Goal: Task Accomplishment & Management: Complete application form

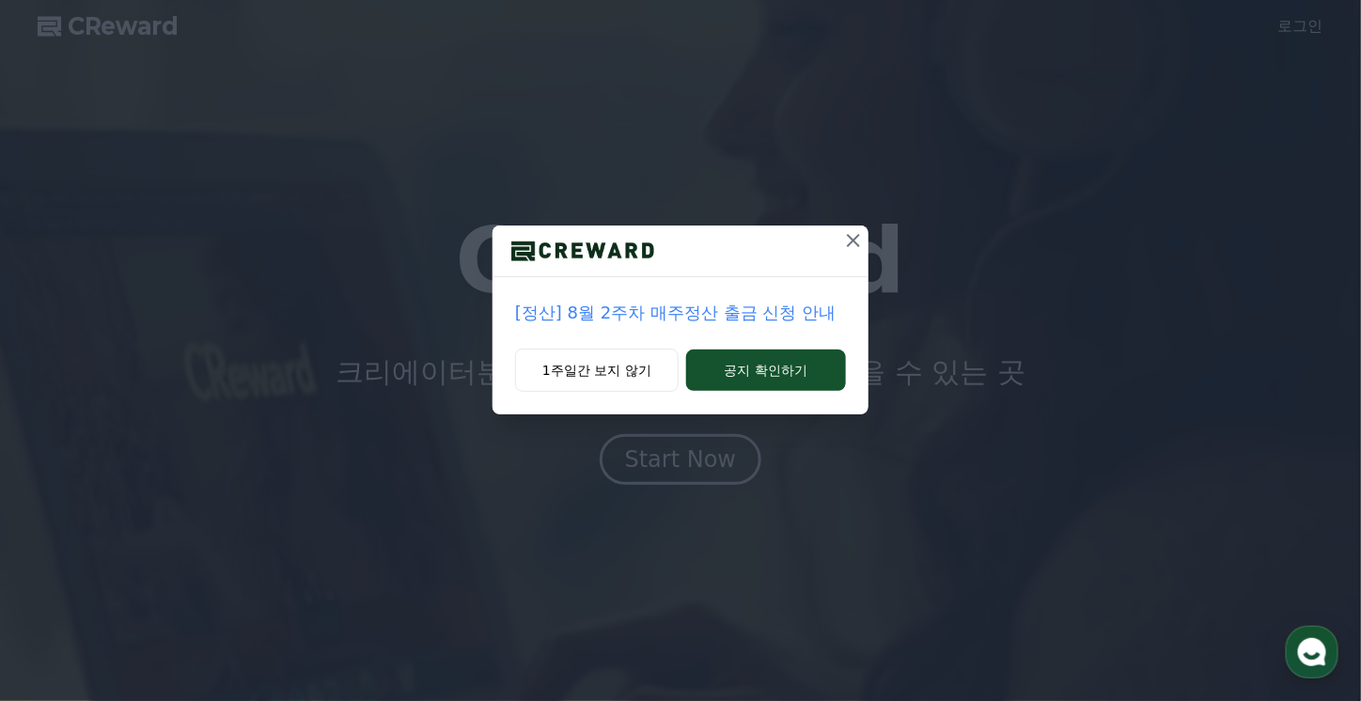
click at [851, 243] on icon at bounding box center [853, 240] width 13 height 13
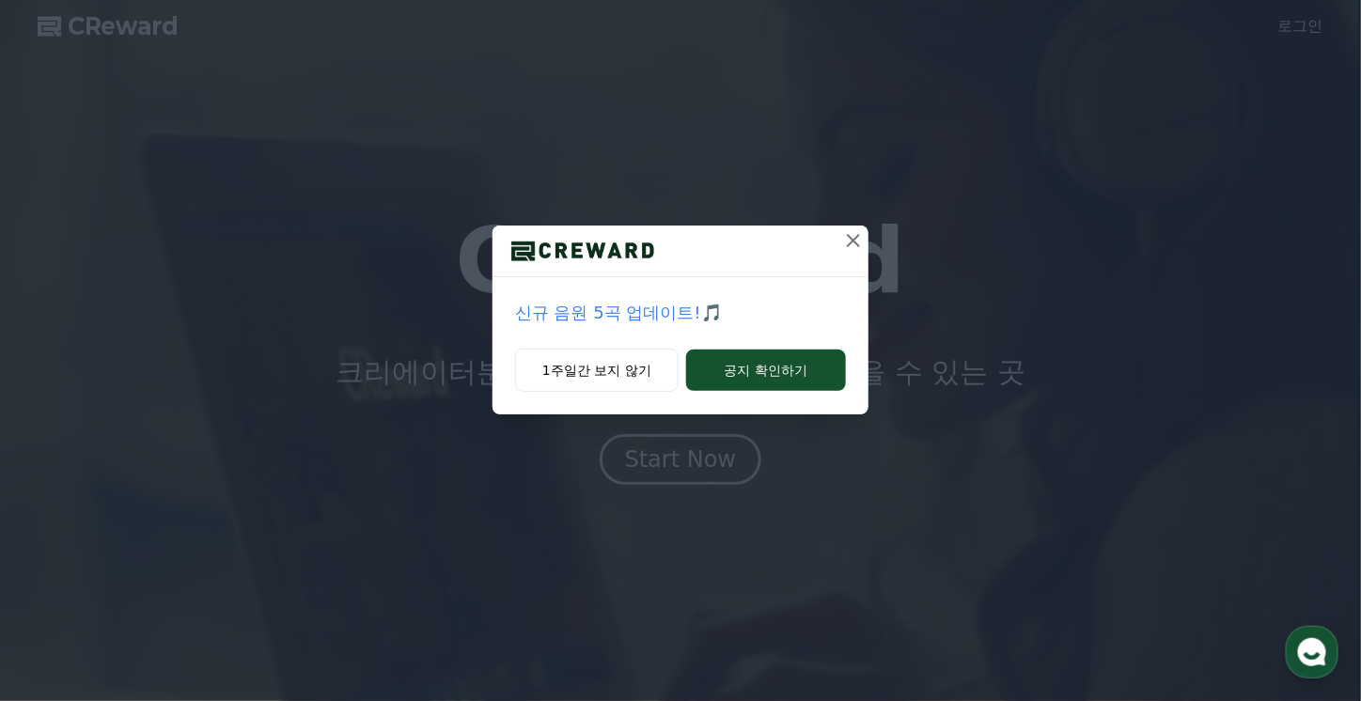
click at [856, 243] on icon at bounding box center [853, 240] width 13 height 13
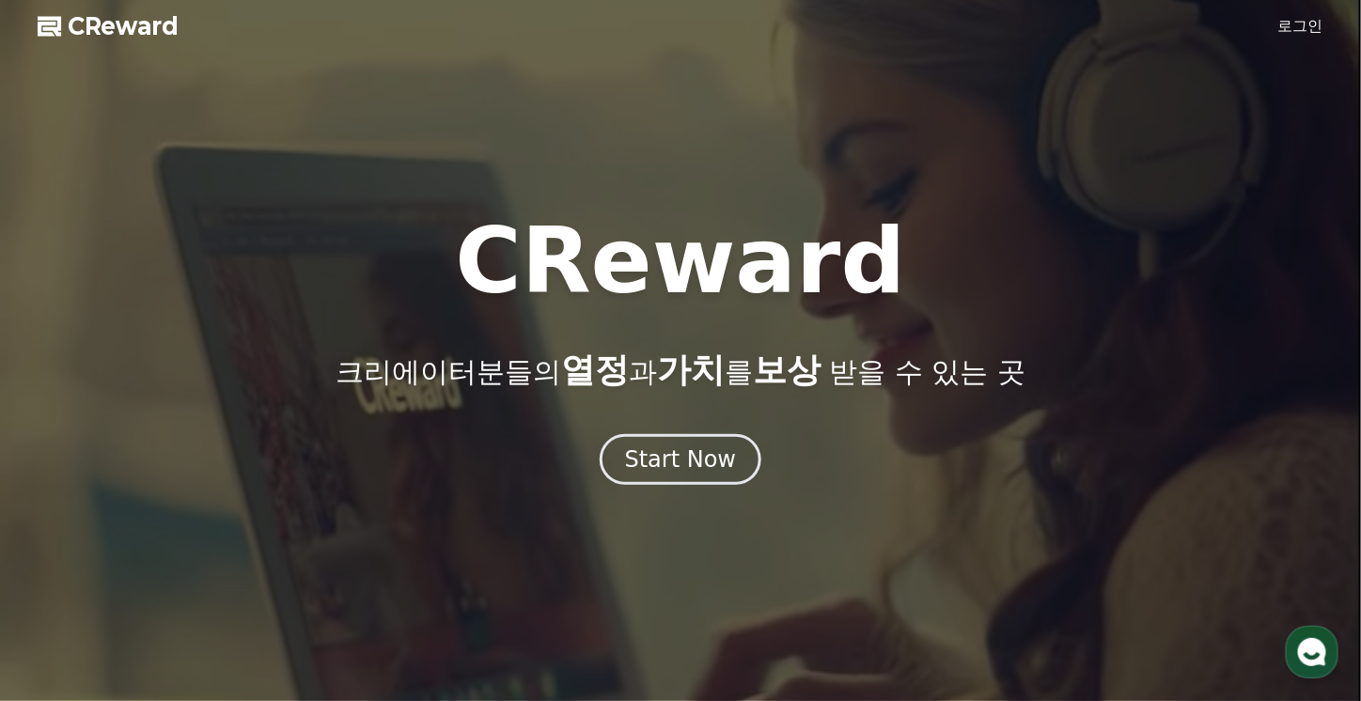
click at [1320, 26] on link "로그인" at bounding box center [1300, 26] width 45 height 23
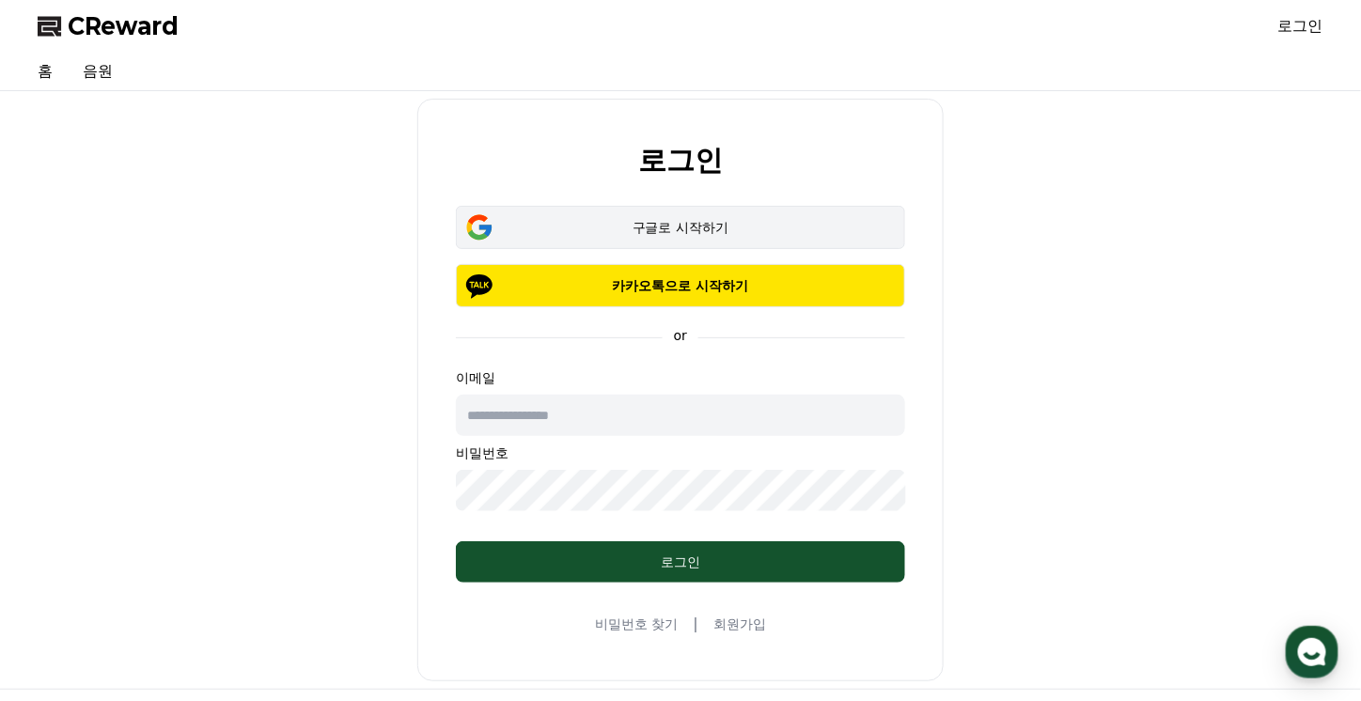
click at [666, 226] on div "구글로 시작하기" at bounding box center [680, 227] width 395 height 19
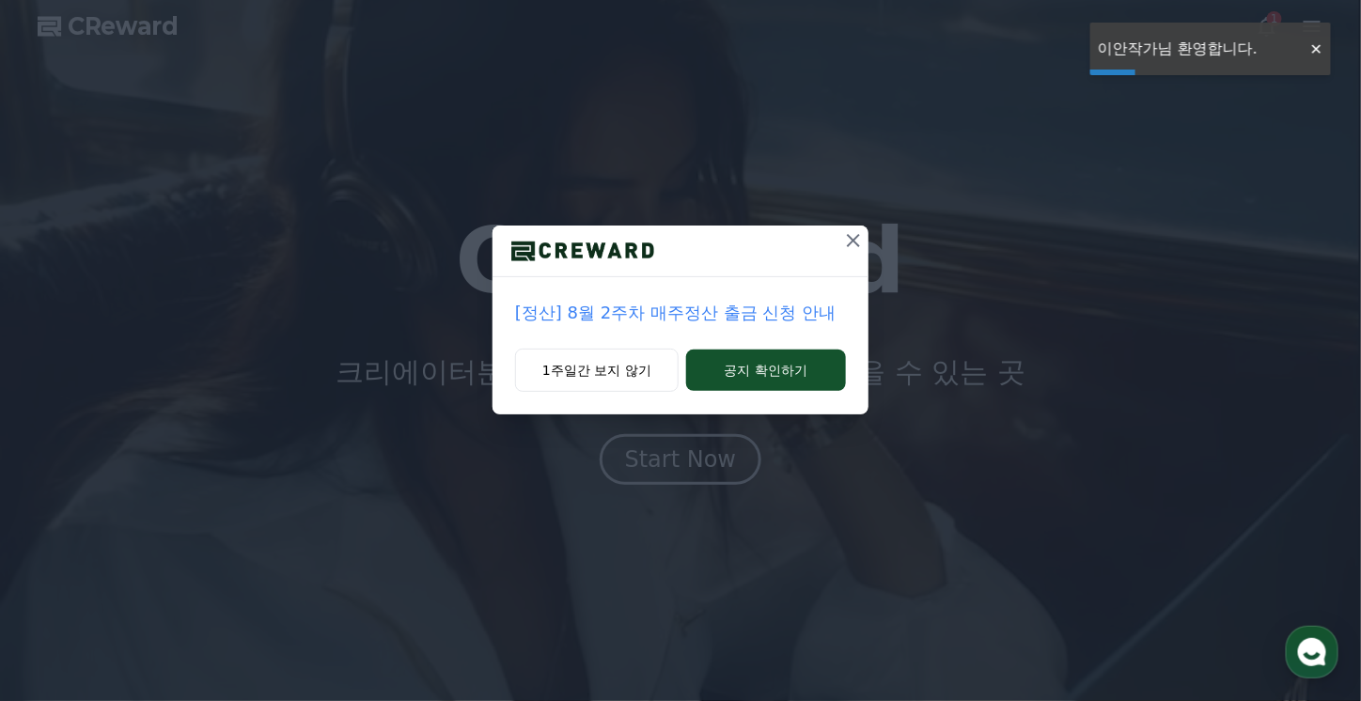
click at [853, 247] on icon at bounding box center [853, 240] width 23 height 23
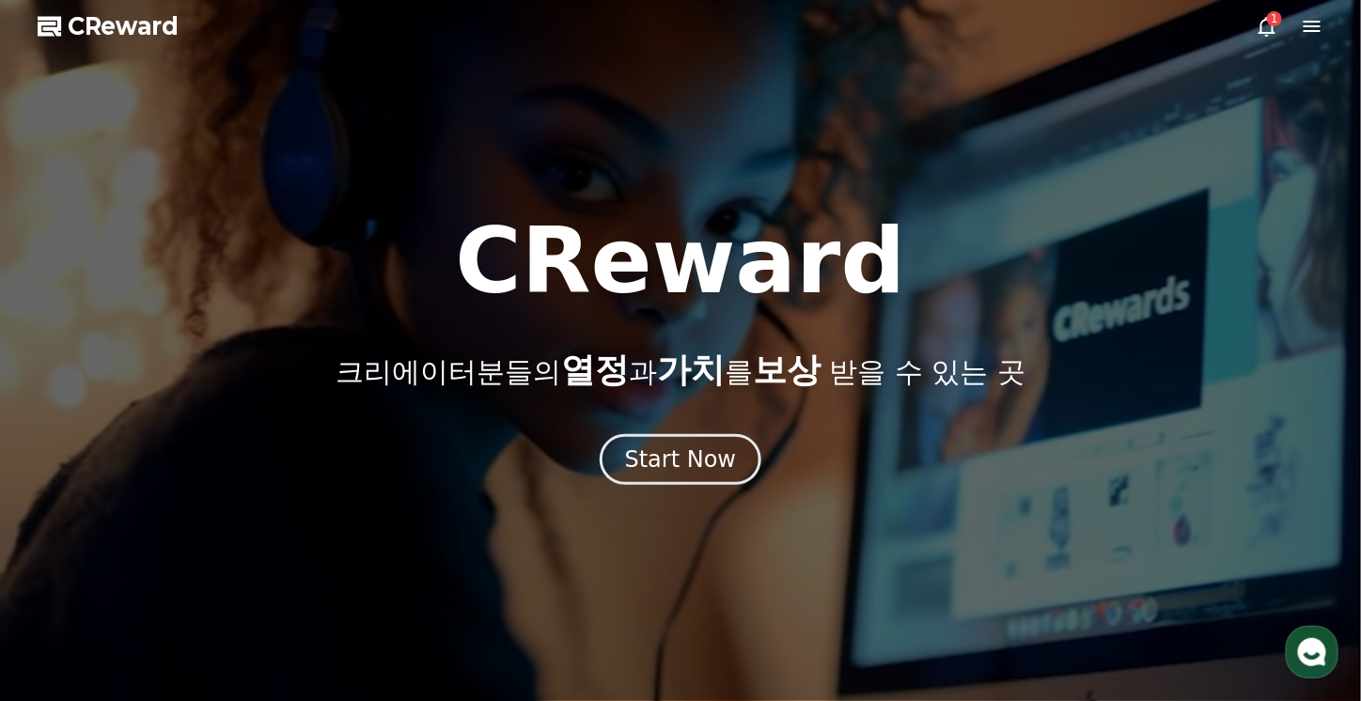
click at [1275, 29] on icon at bounding box center [1267, 26] width 23 height 23
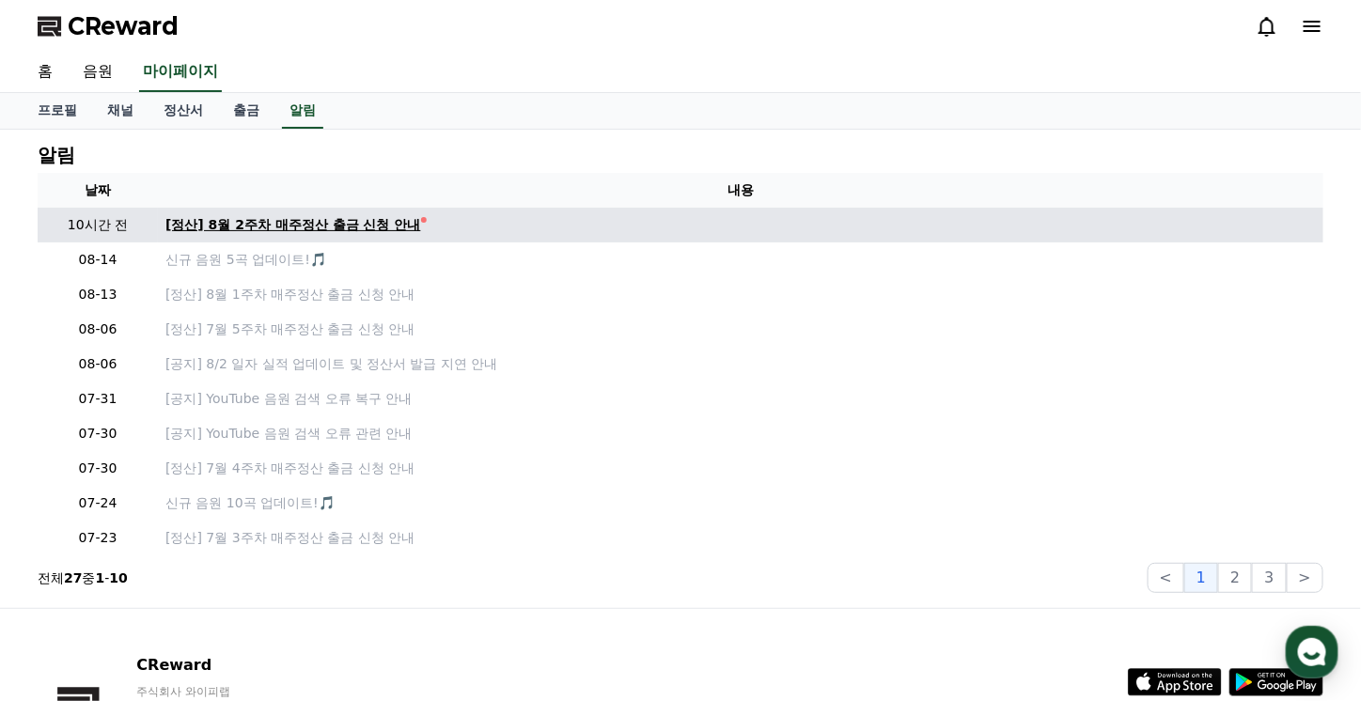
click at [365, 219] on div "[정산] 8월 2주차 매주정산 출금 신청 안내" at bounding box center [293, 225] width 256 height 20
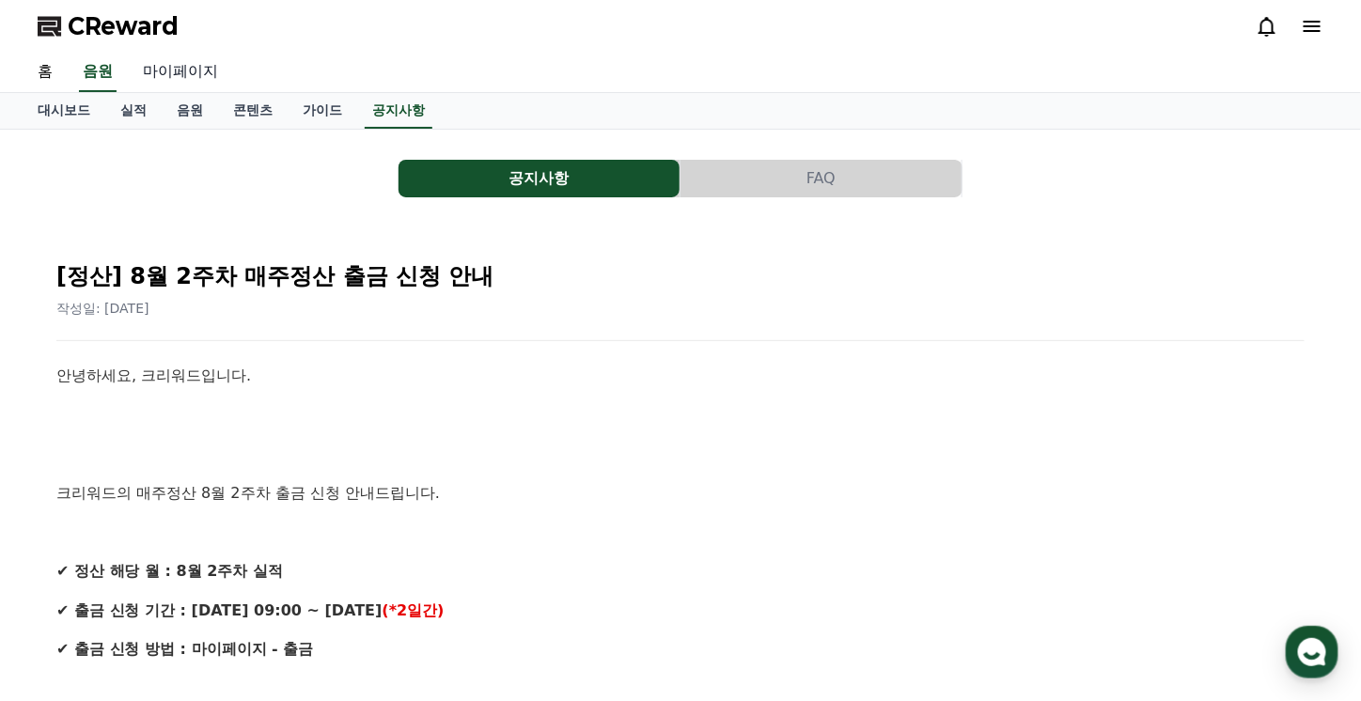
click at [193, 65] on link "마이페이지" at bounding box center [180, 72] width 105 height 39
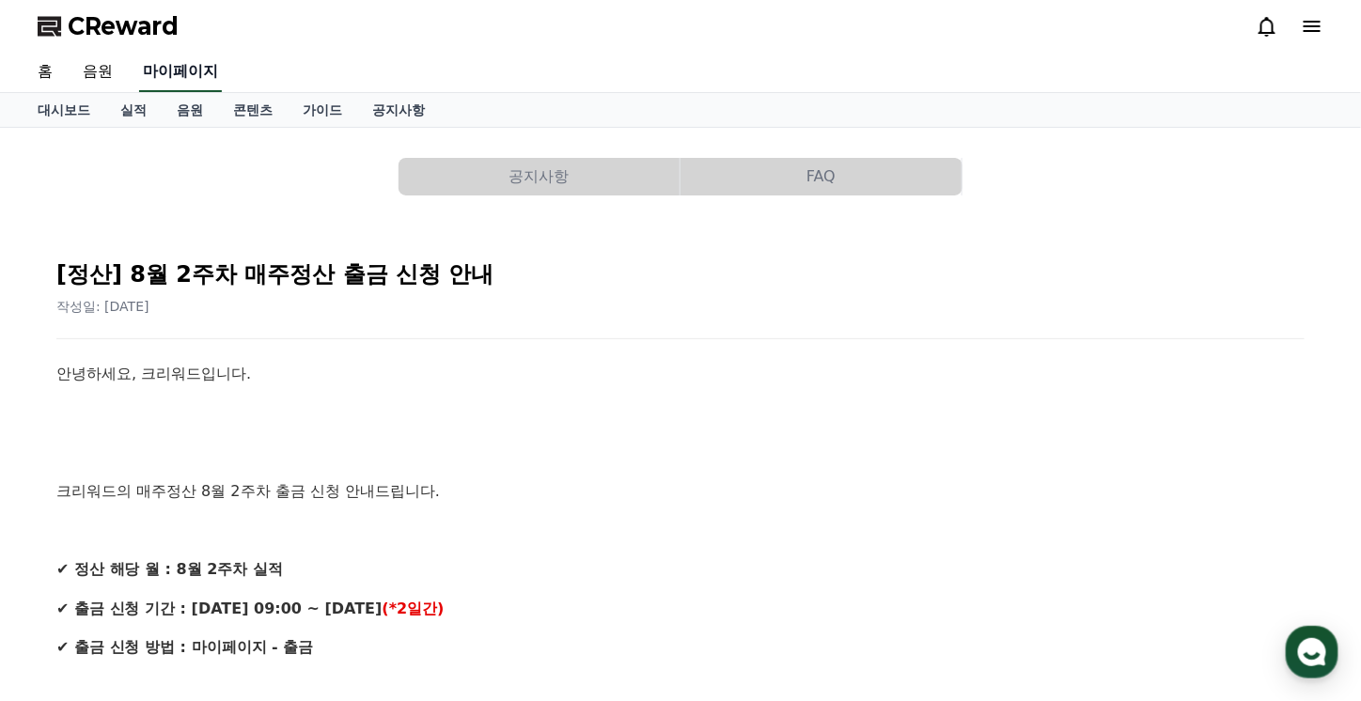
select select "**********"
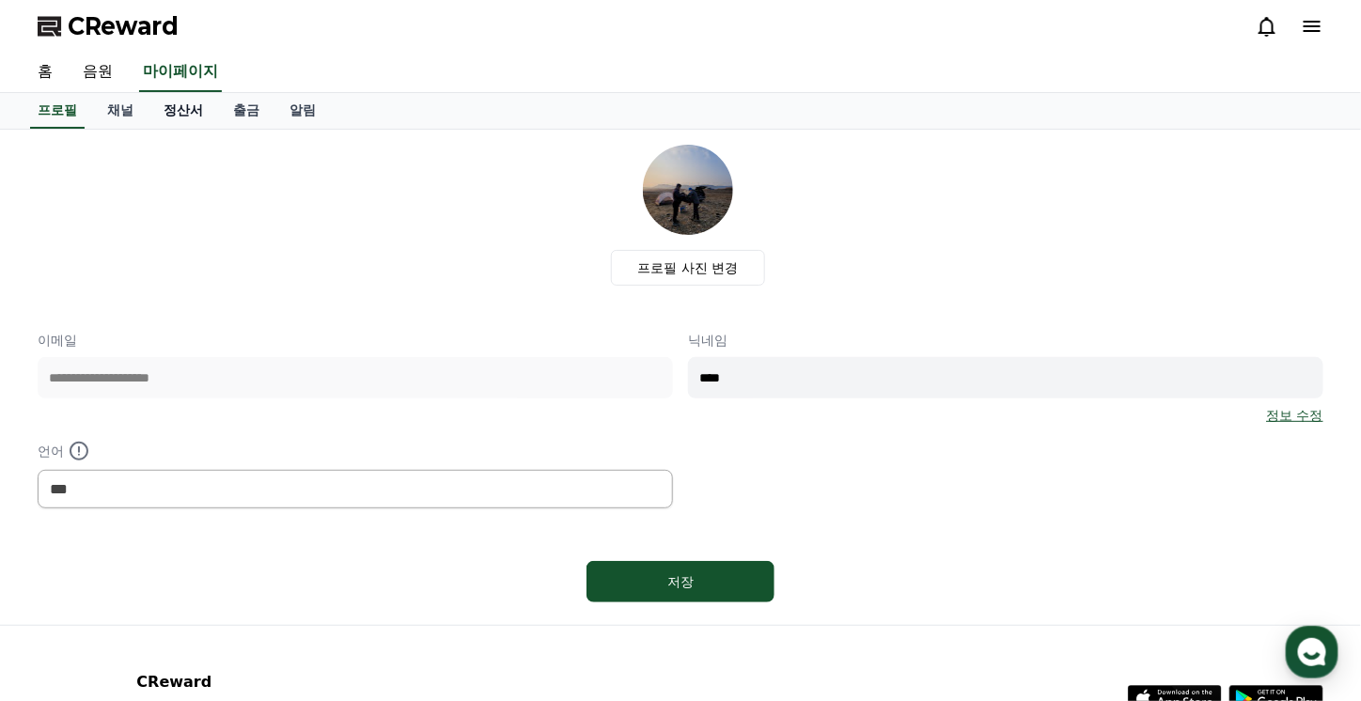
click at [175, 113] on link "정산서" at bounding box center [184, 111] width 70 height 36
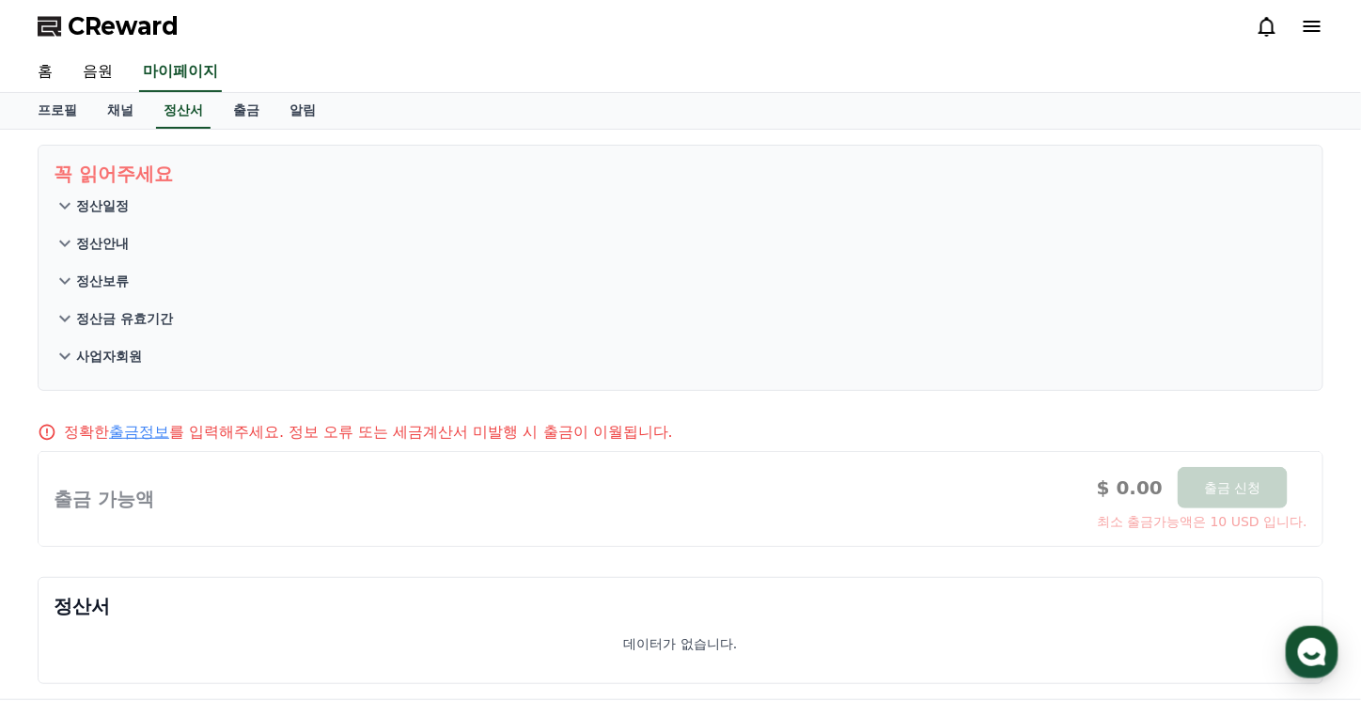
click at [97, 24] on span "CReward" at bounding box center [123, 26] width 111 height 30
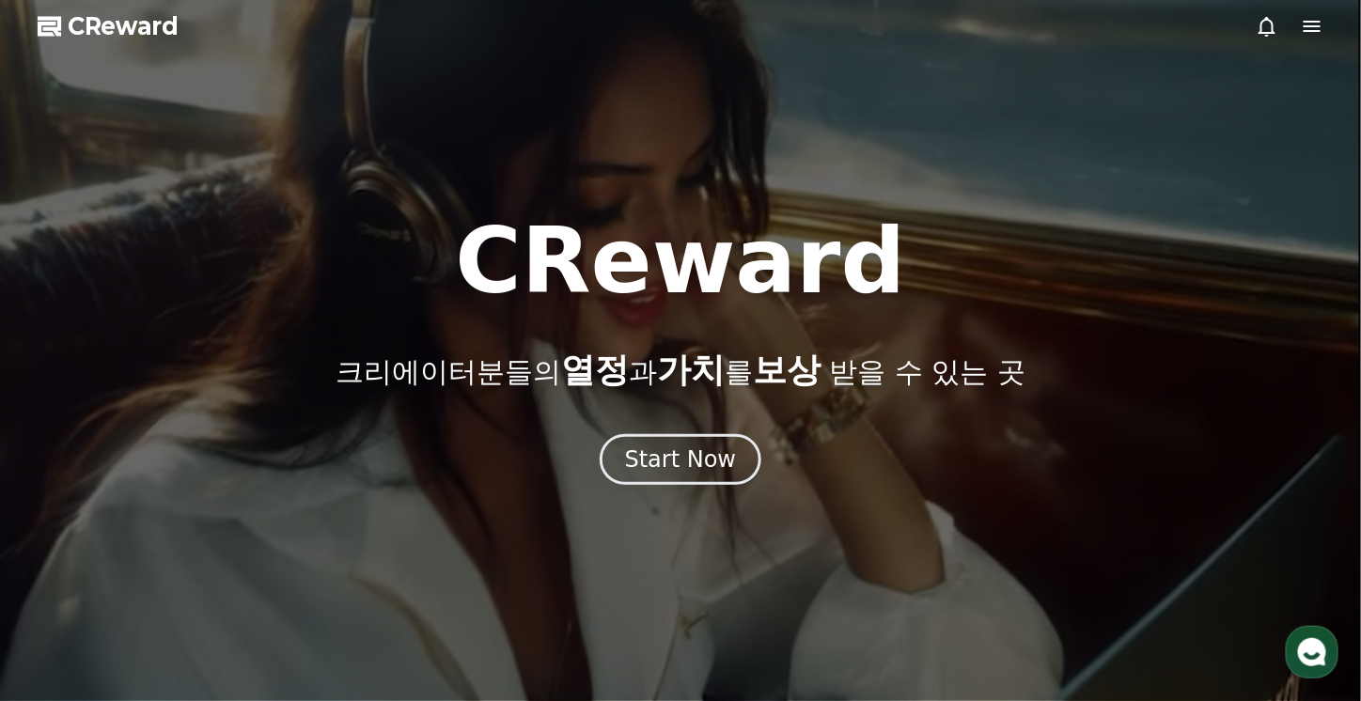
click at [152, 21] on span "CReward" at bounding box center [123, 26] width 111 height 30
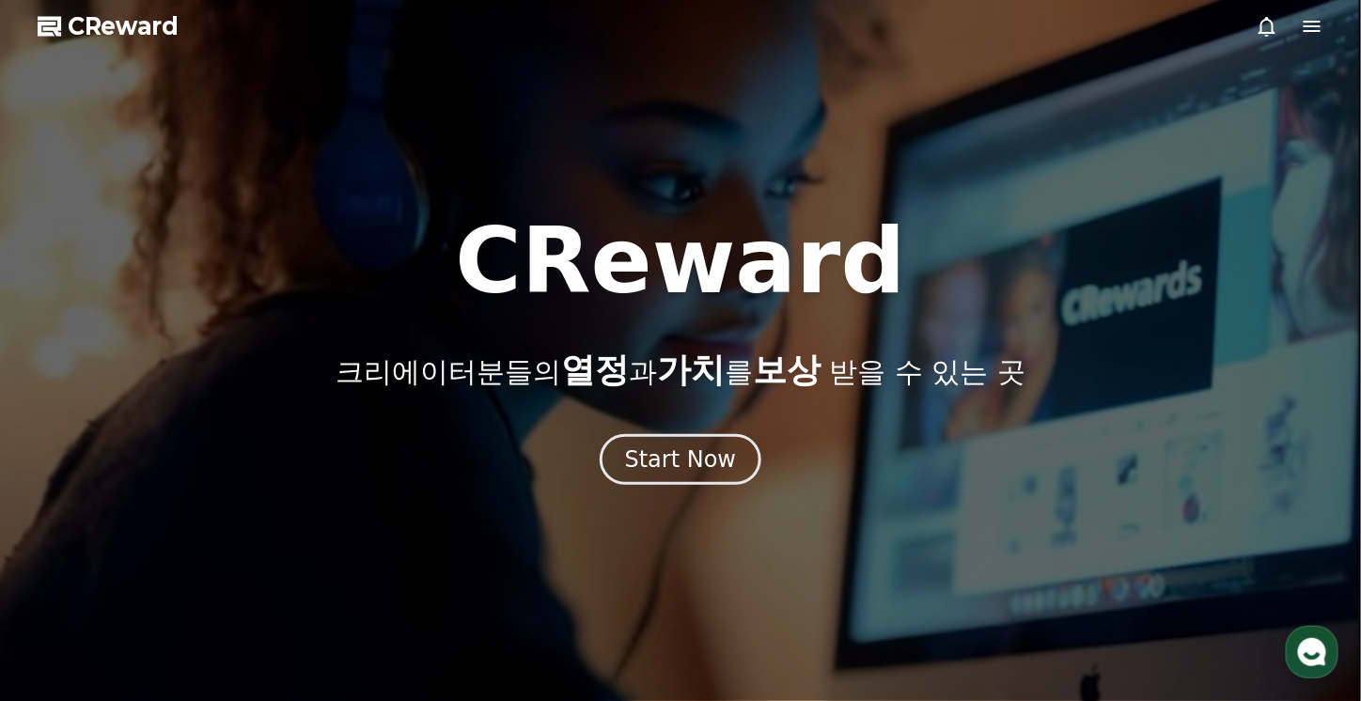
click at [1316, 24] on icon at bounding box center [1312, 26] width 23 height 23
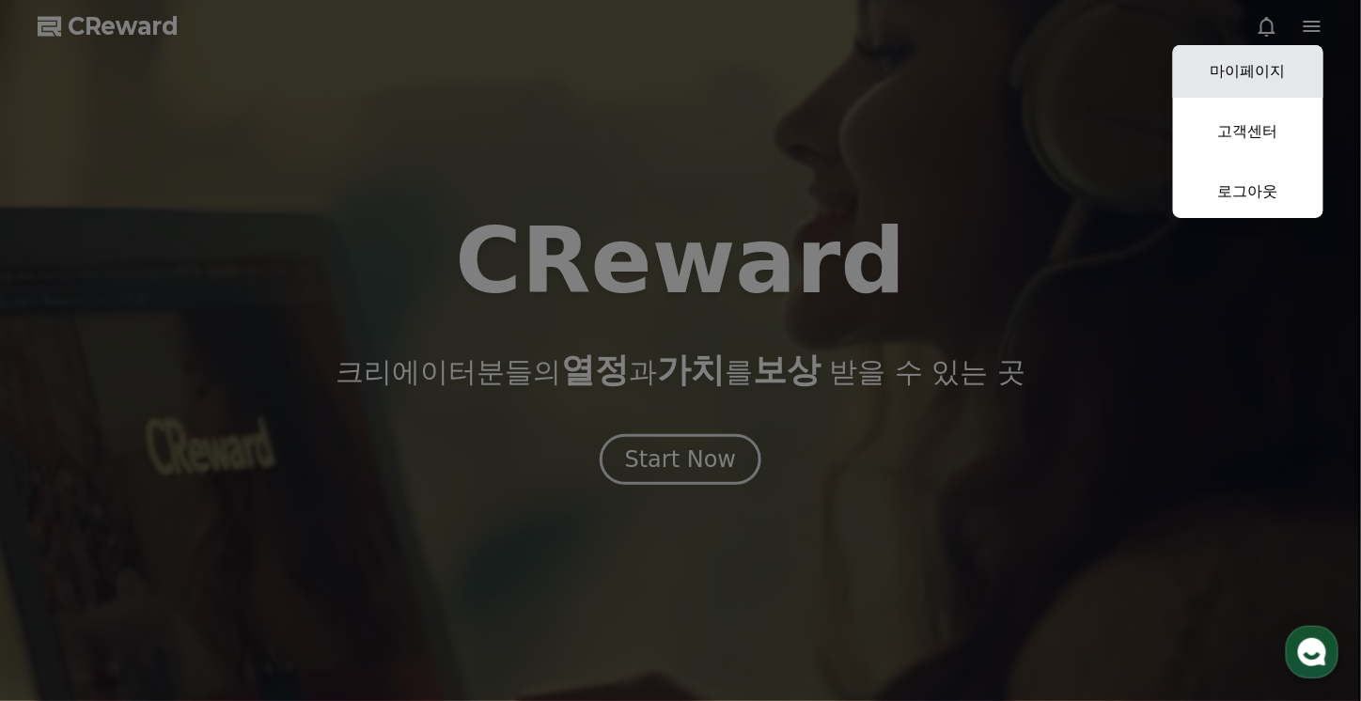
click at [1278, 64] on link "마이페이지" at bounding box center [1248, 71] width 150 height 53
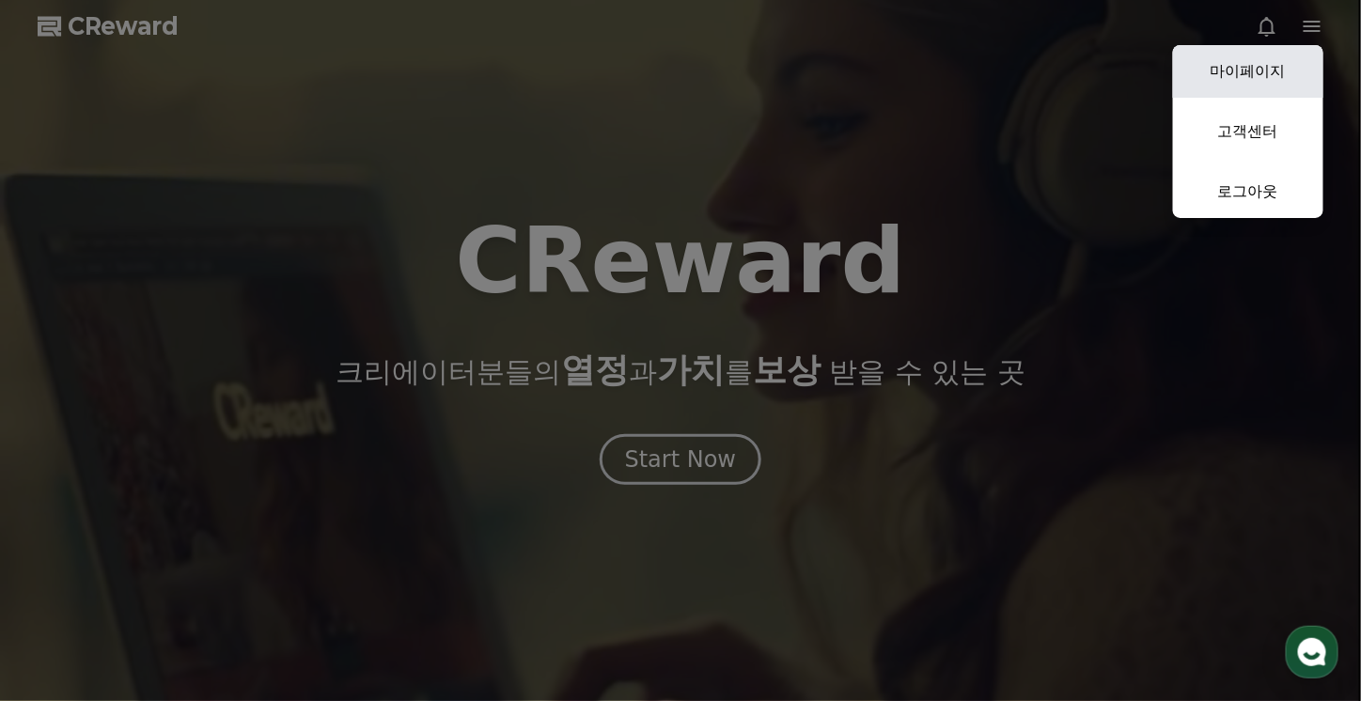
select select "**********"
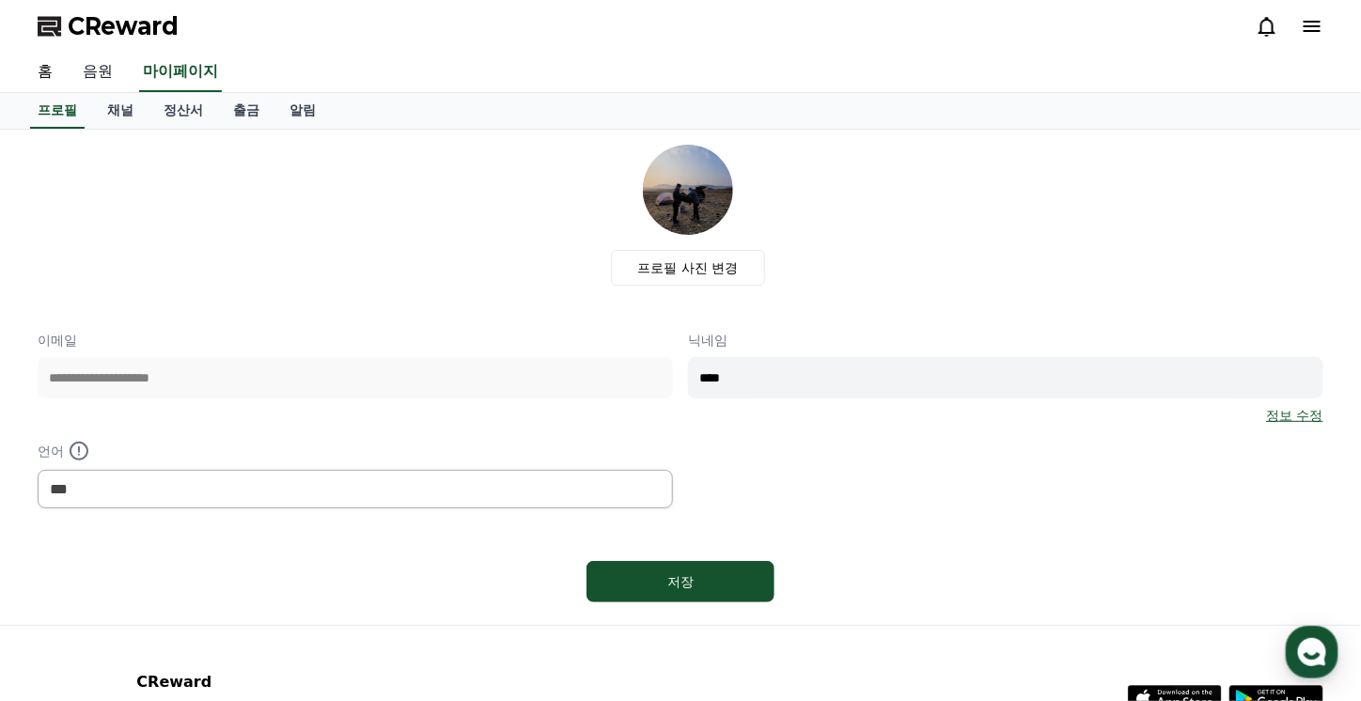
click at [87, 72] on link "음원" at bounding box center [98, 72] width 60 height 39
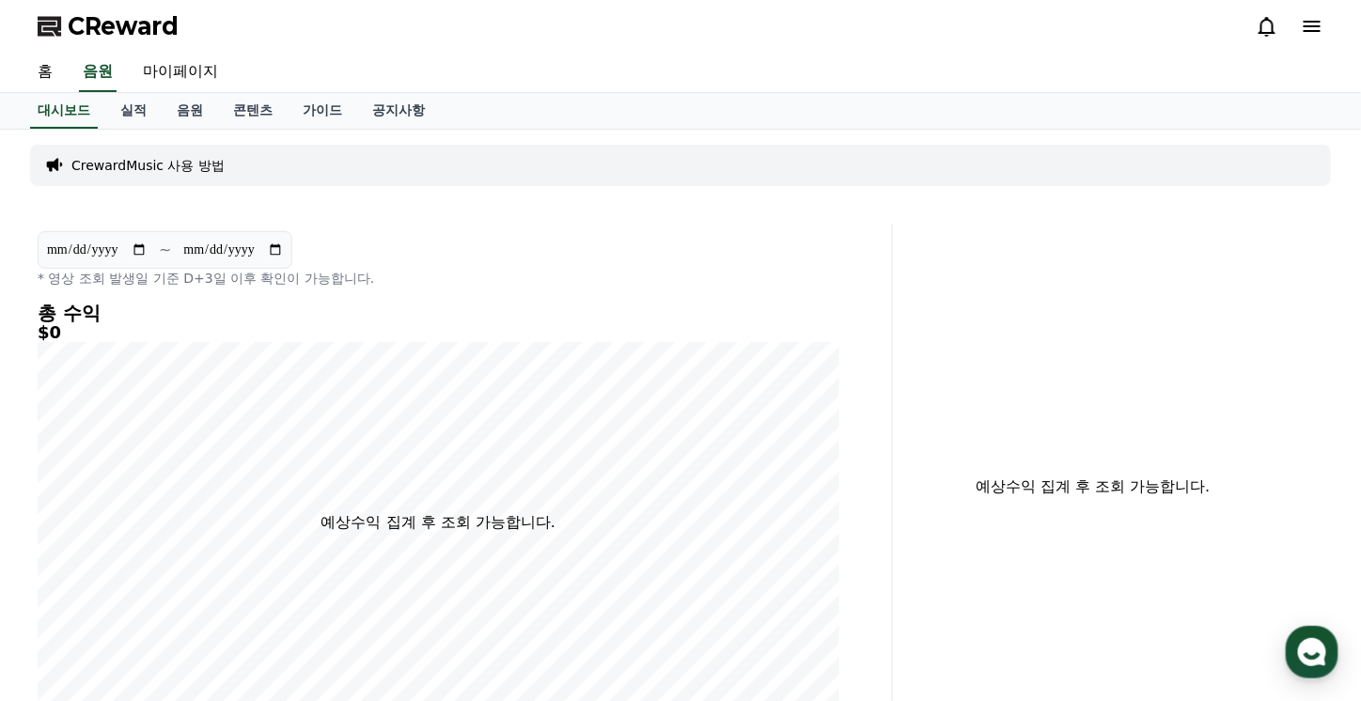
click at [149, 165] on p "CrewardMusic 사용 방법" at bounding box center [147, 165] width 153 height 19
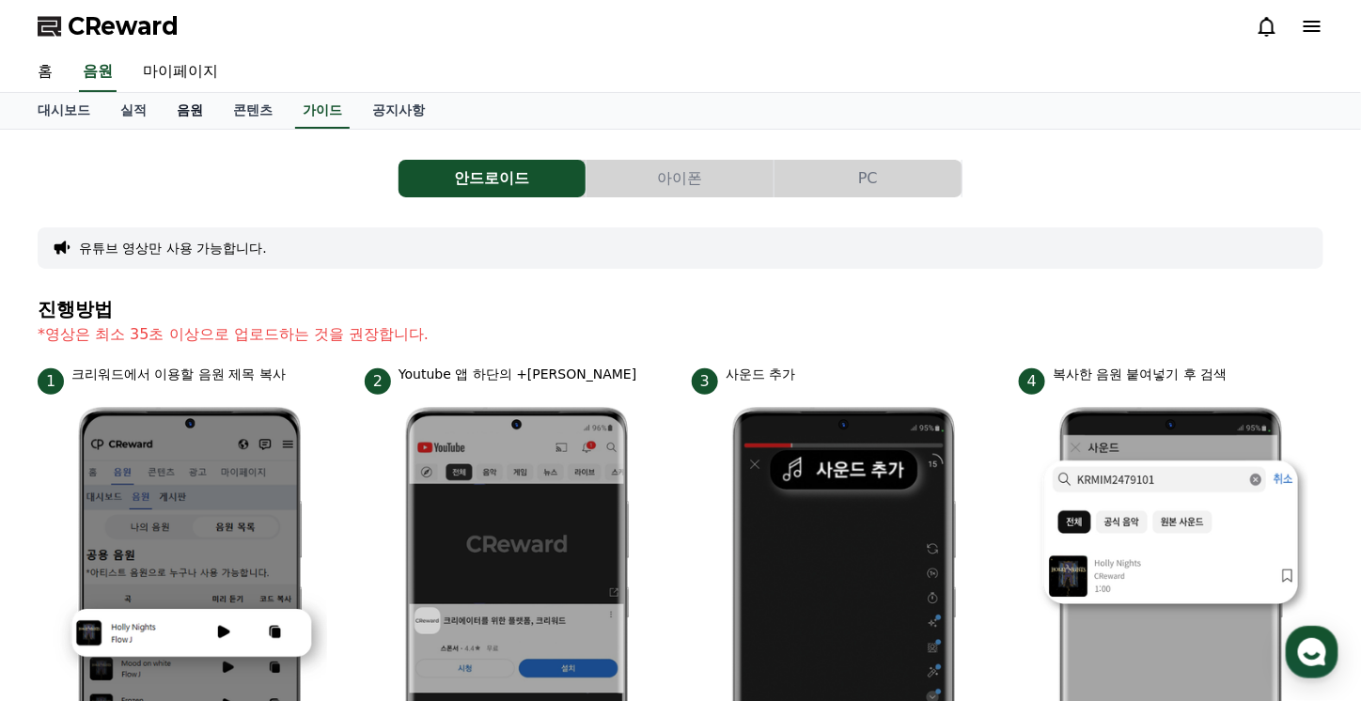
click at [192, 106] on link "음원" at bounding box center [190, 111] width 56 height 36
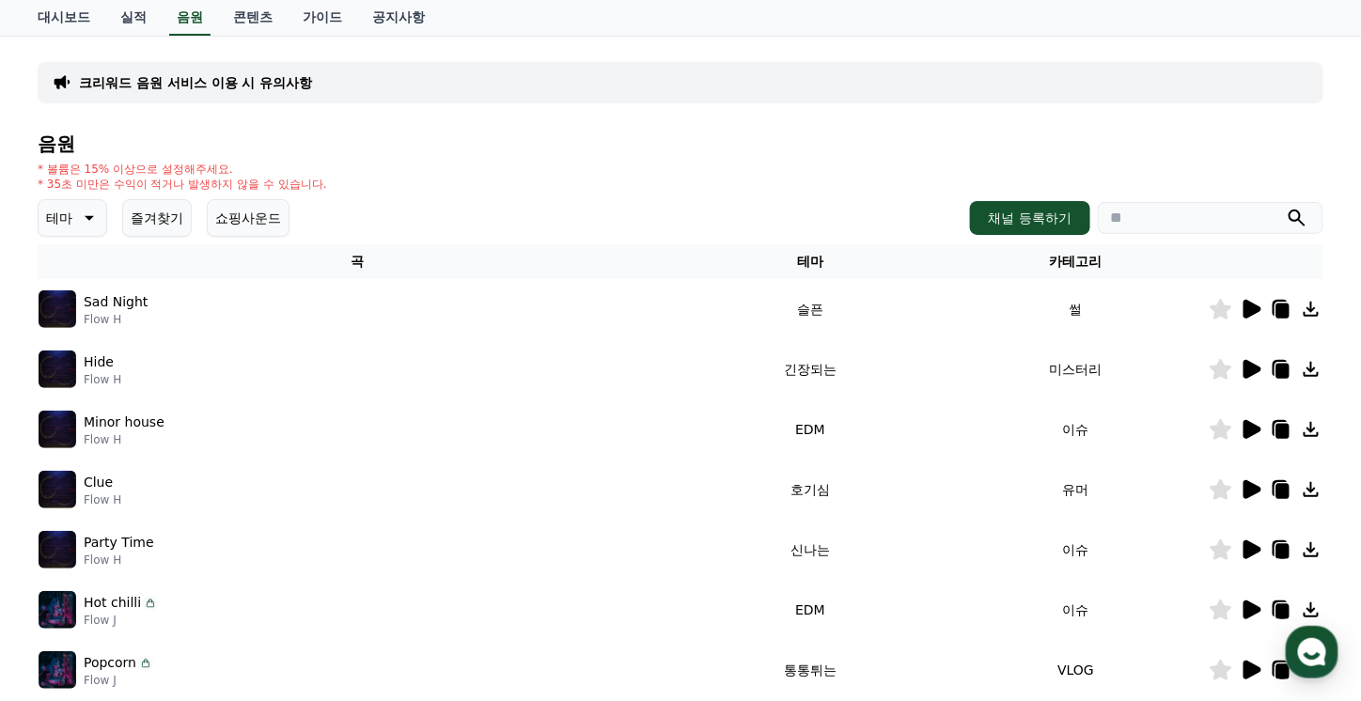
scroll to position [188, 0]
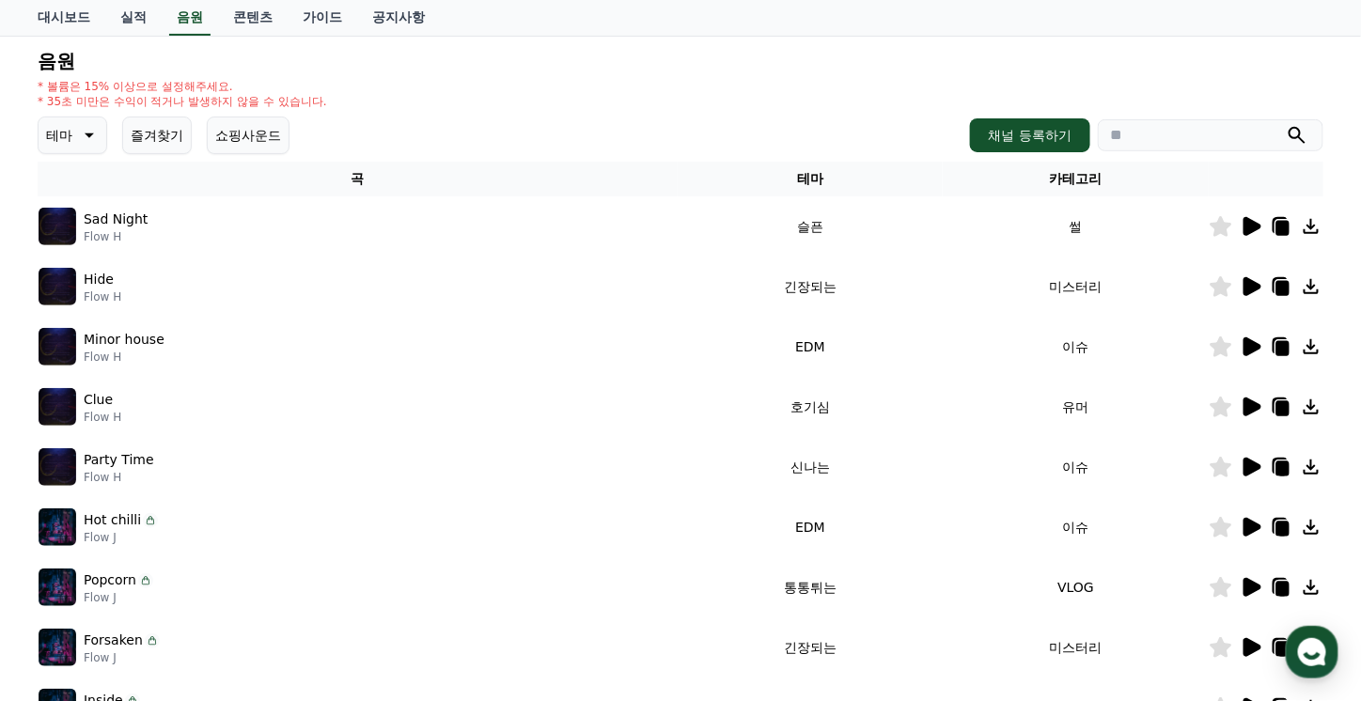
click at [1254, 226] on icon at bounding box center [1253, 226] width 18 height 19
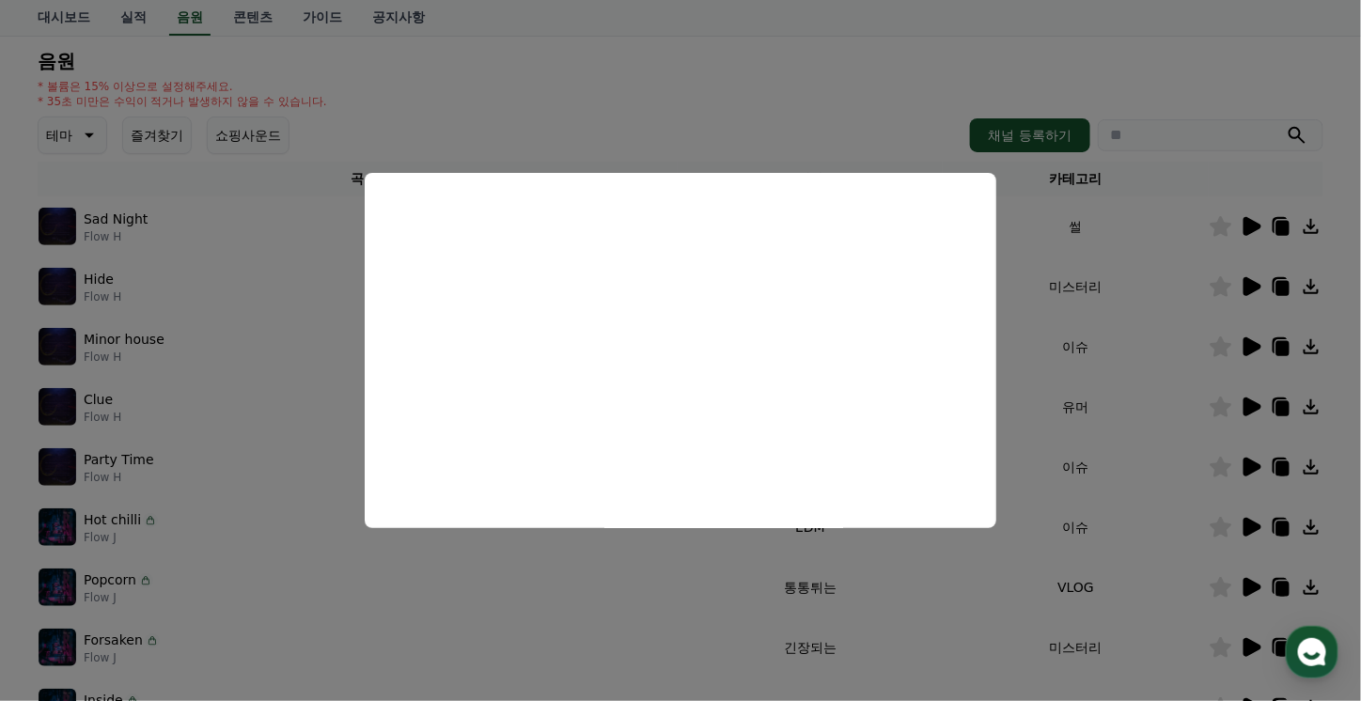
click at [897, 78] on button "close modal" at bounding box center [680, 350] width 1361 height 701
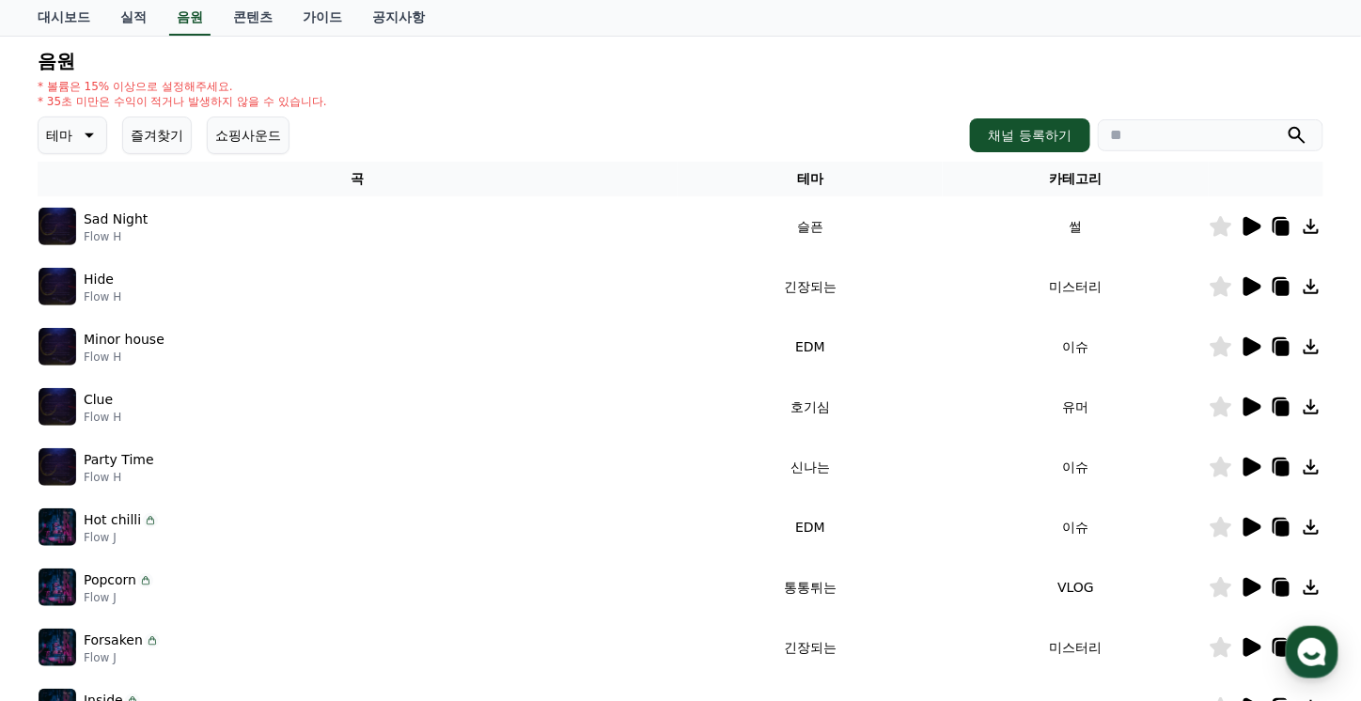
click at [1248, 282] on icon at bounding box center [1253, 286] width 18 height 19
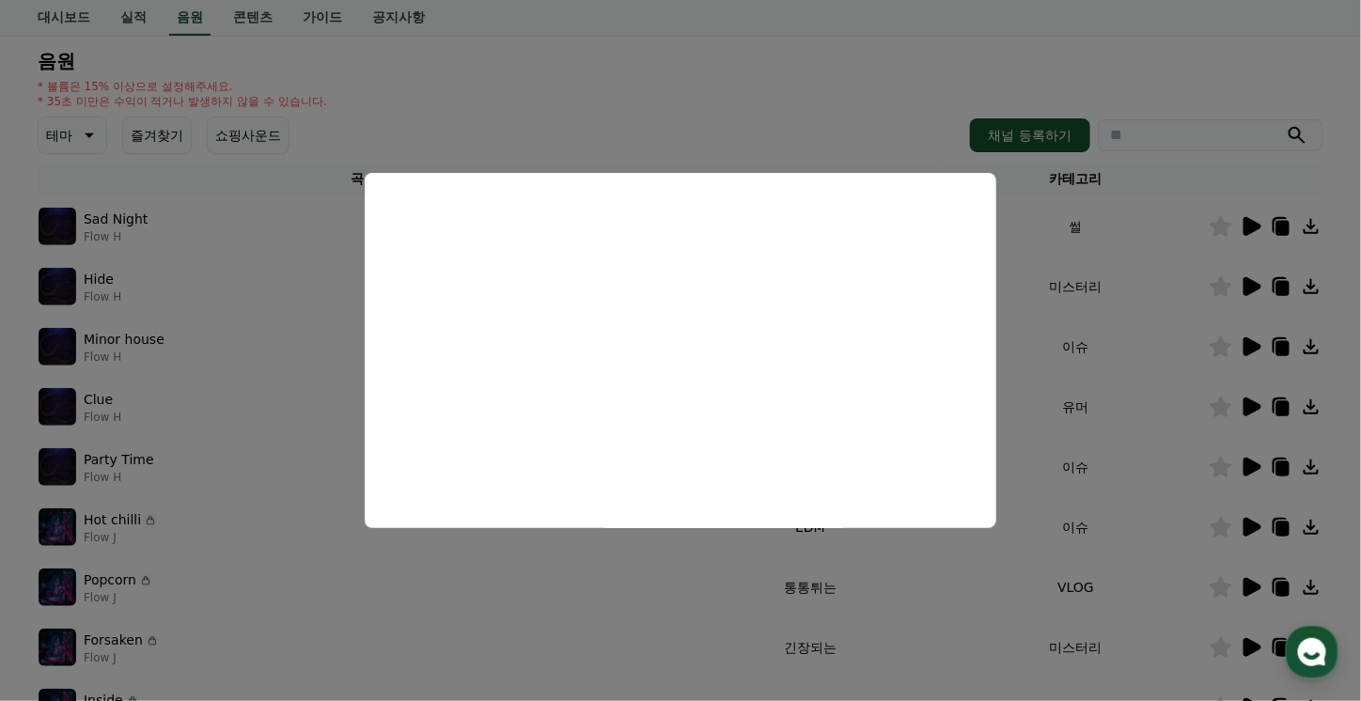
click at [938, 53] on button "close modal" at bounding box center [680, 350] width 1361 height 701
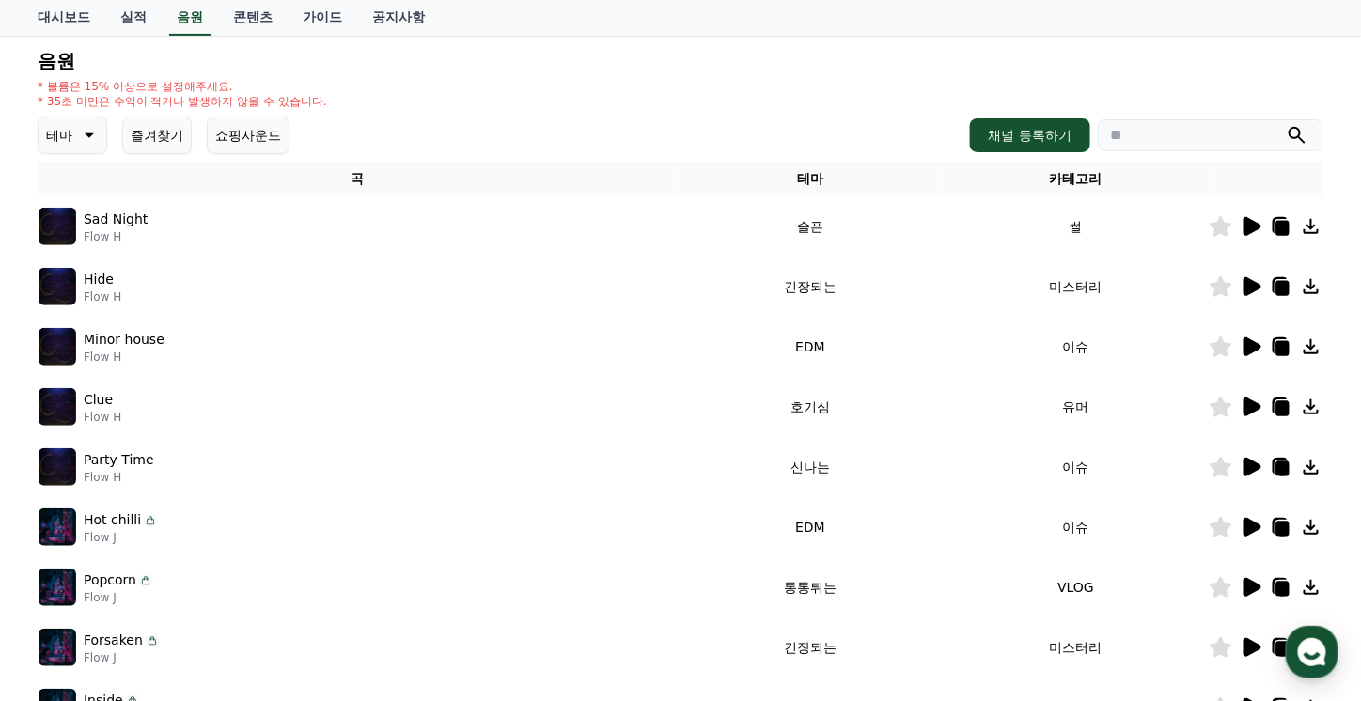
click at [1251, 346] on icon at bounding box center [1253, 346] width 18 height 19
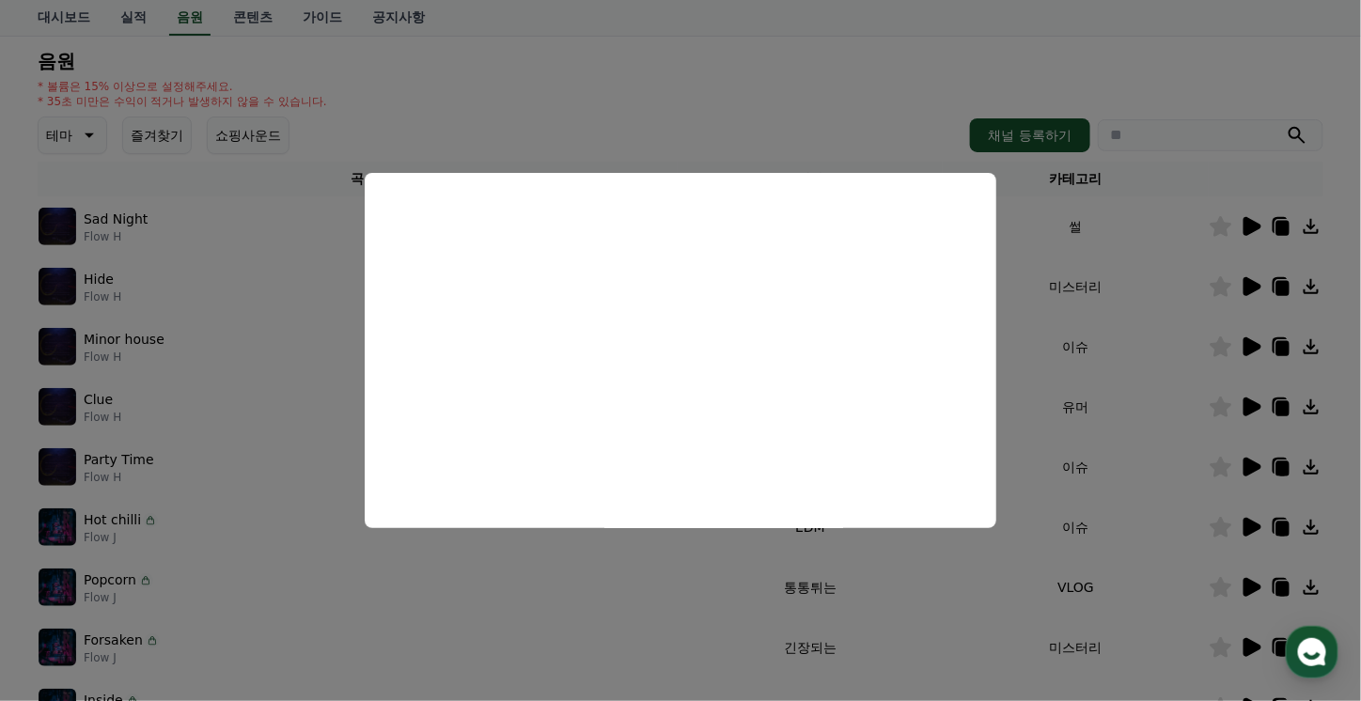
click at [691, 135] on button "close modal" at bounding box center [680, 350] width 1361 height 701
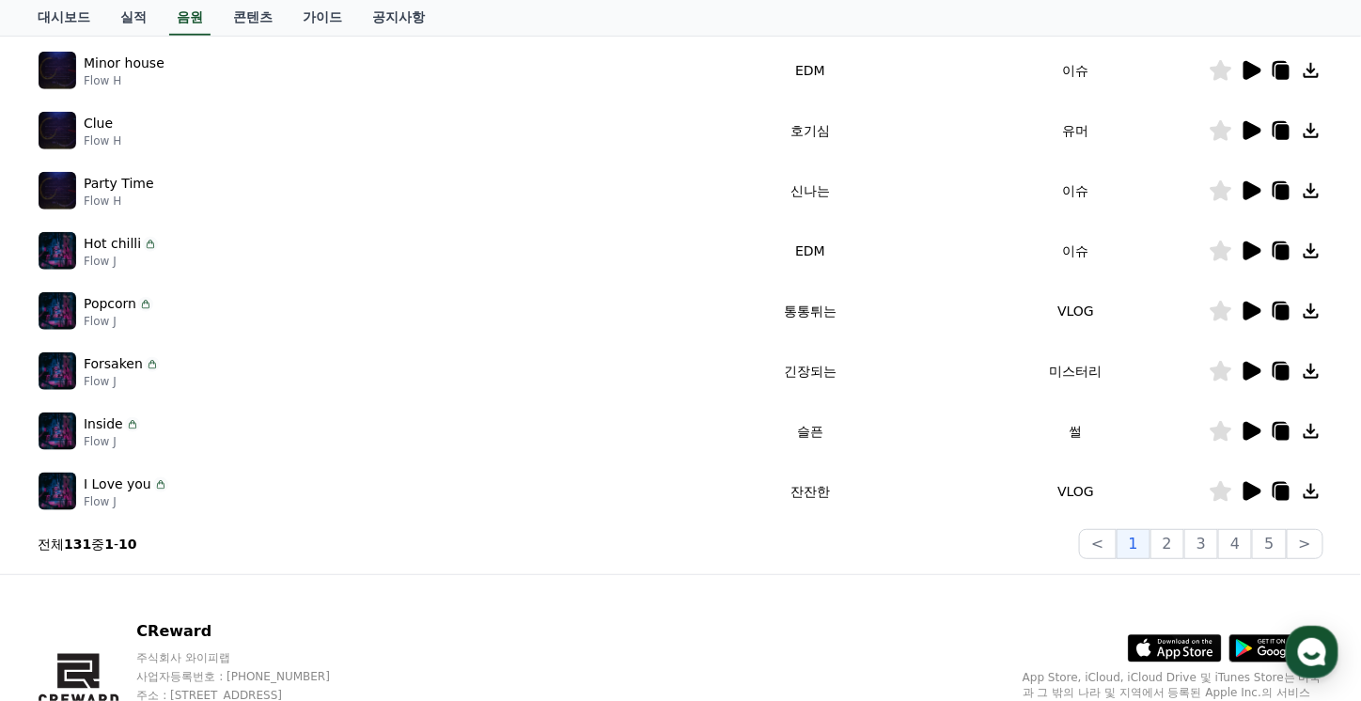
scroll to position [470, 0]
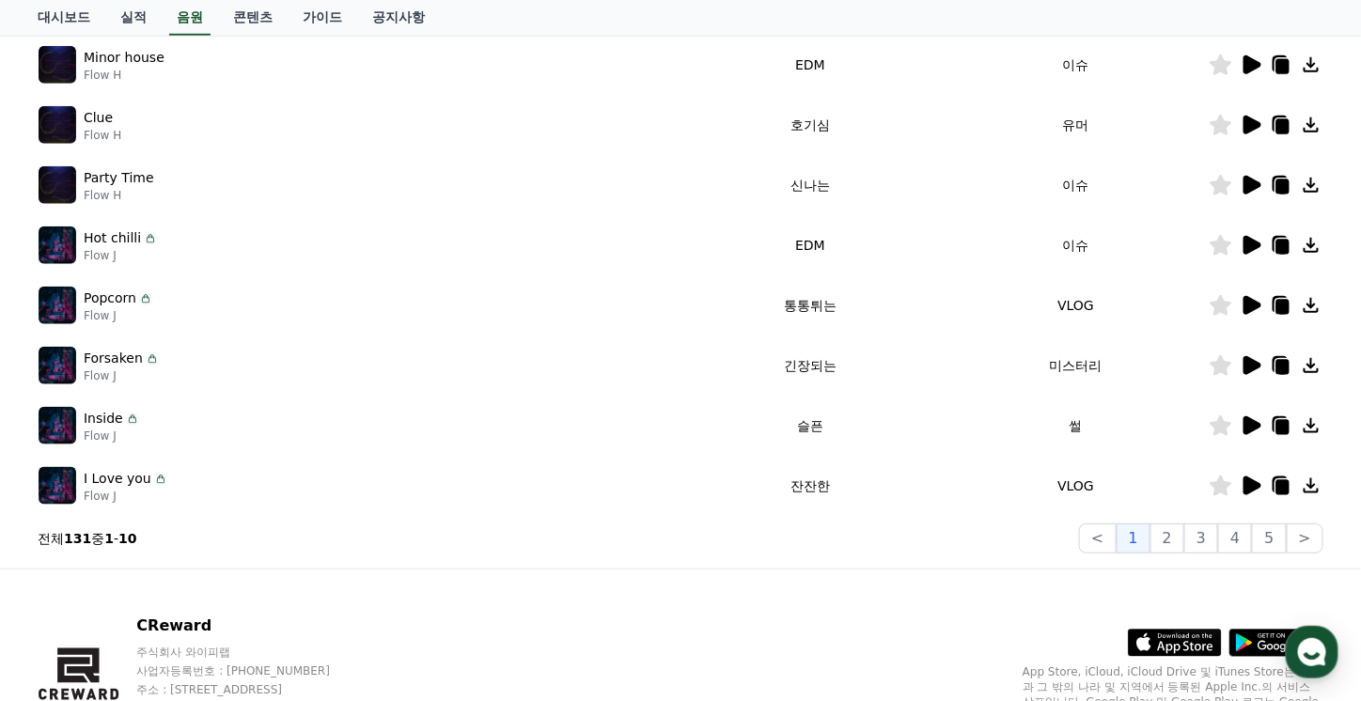
click at [1253, 364] on icon at bounding box center [1253, 365] width 18 height 19
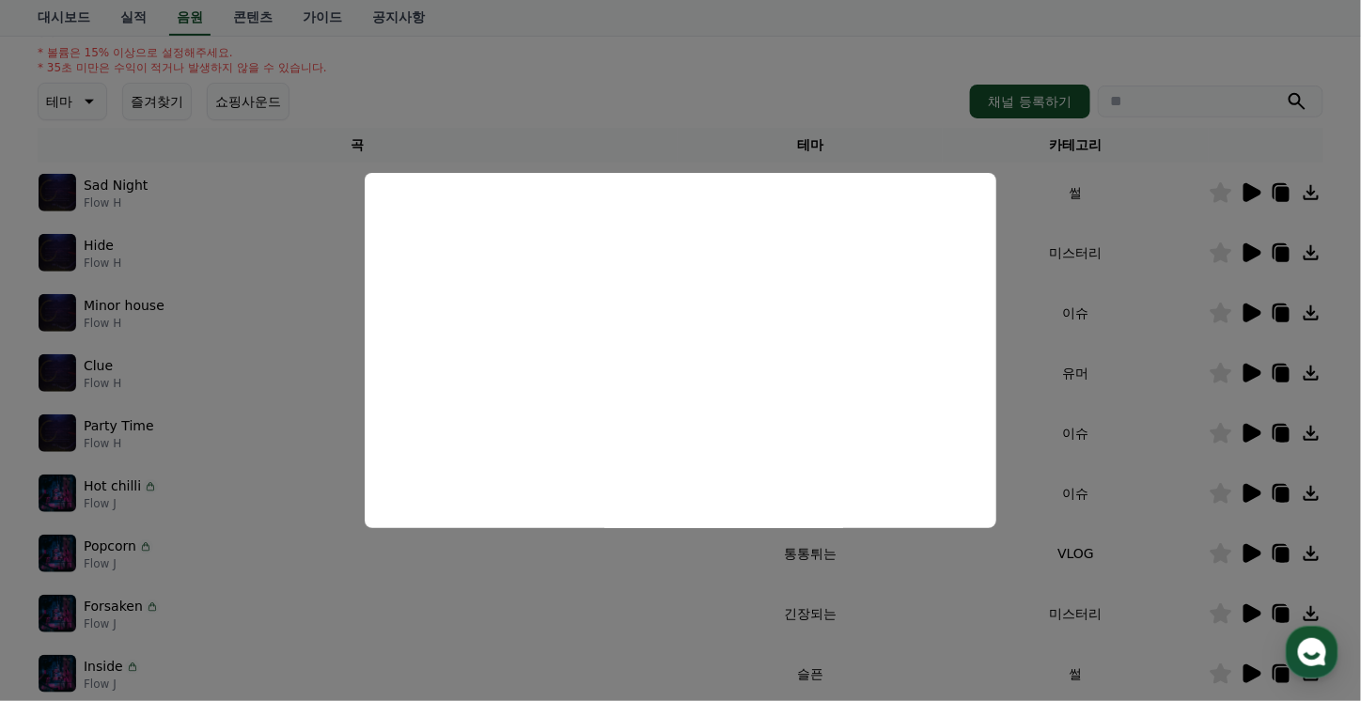
scroll to position [94, 0]
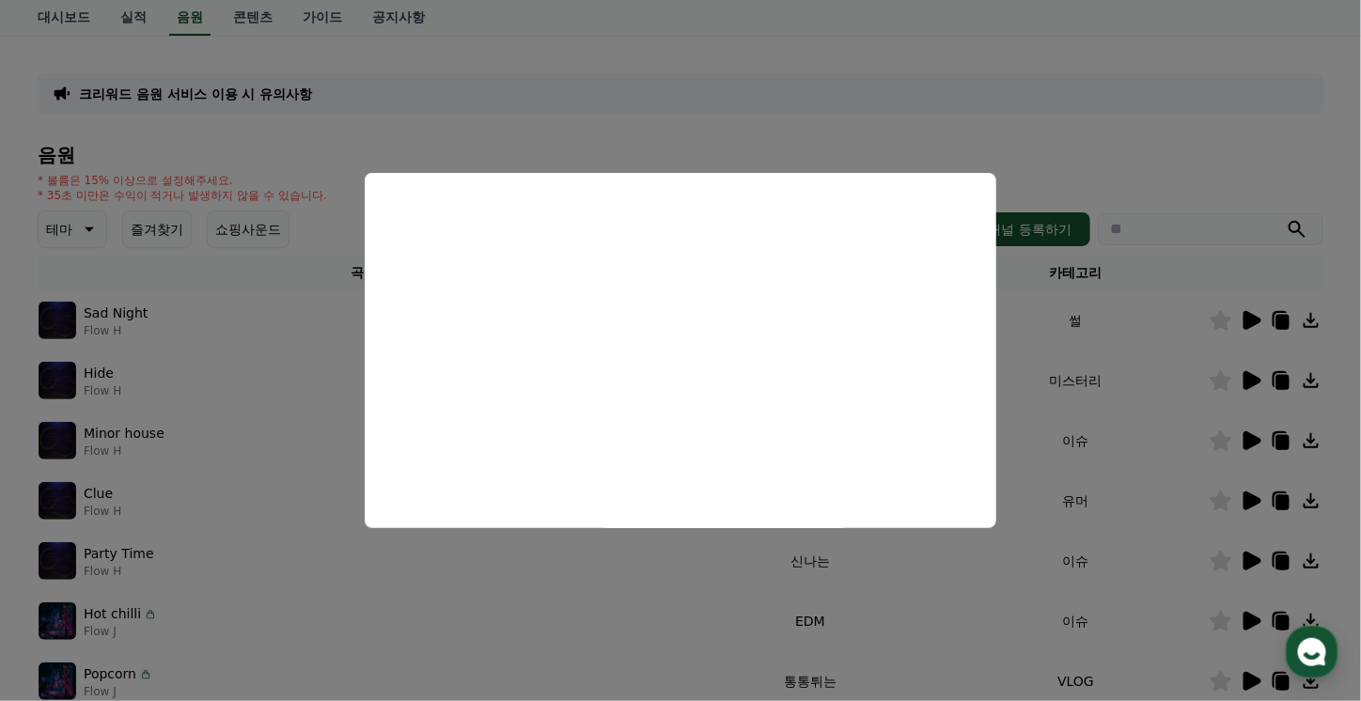
click at [1083, 139] on button "close modal" at bounding box center [680, 350] width 1361 height 701
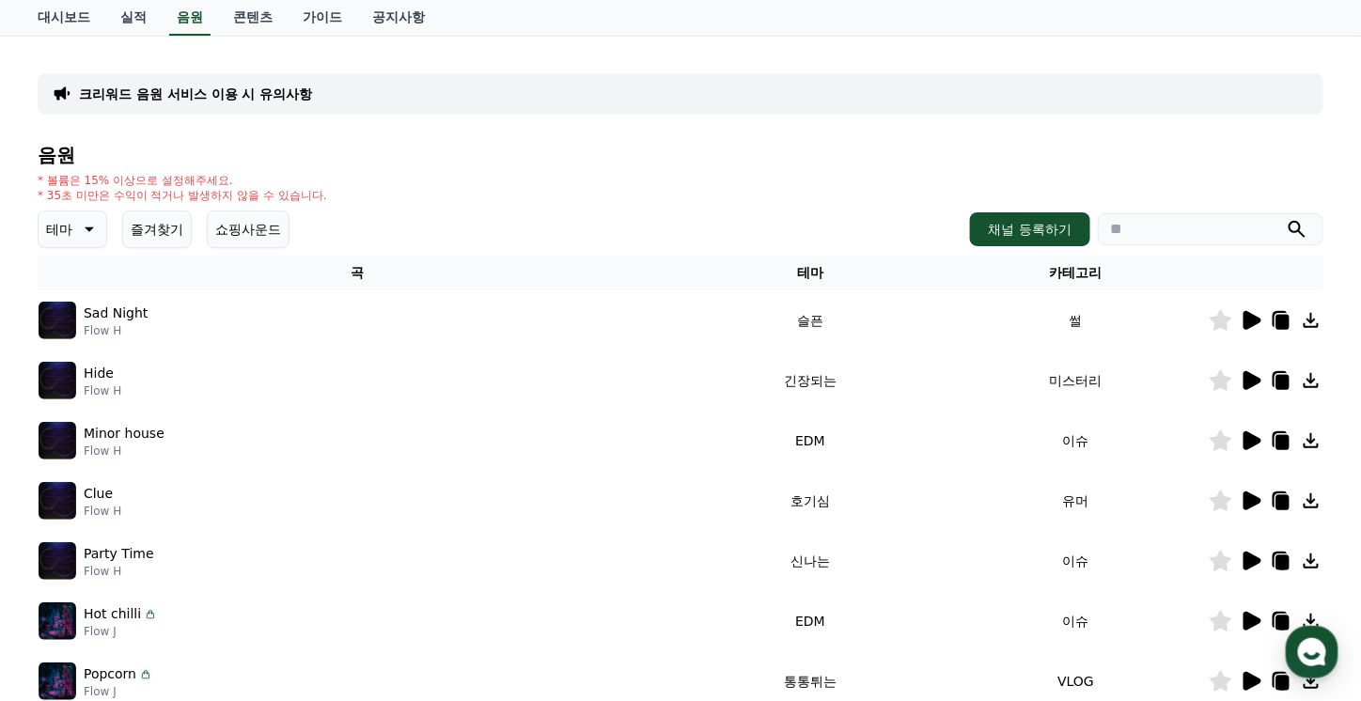
click at [1254, 319] on icon at bounding box center [1253, 320] width 18 height 19
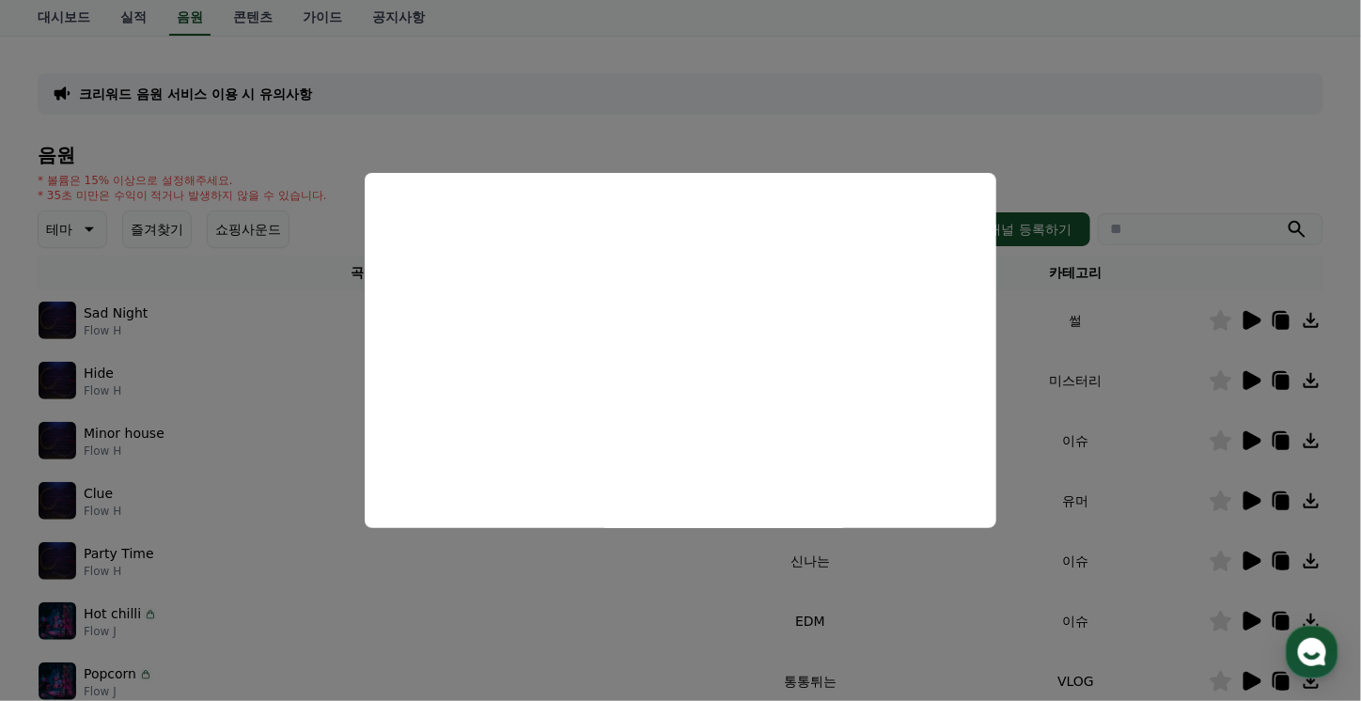
click at [698, 128] on button "close modal" at bounding box center [680, 350] width 1361 height 701
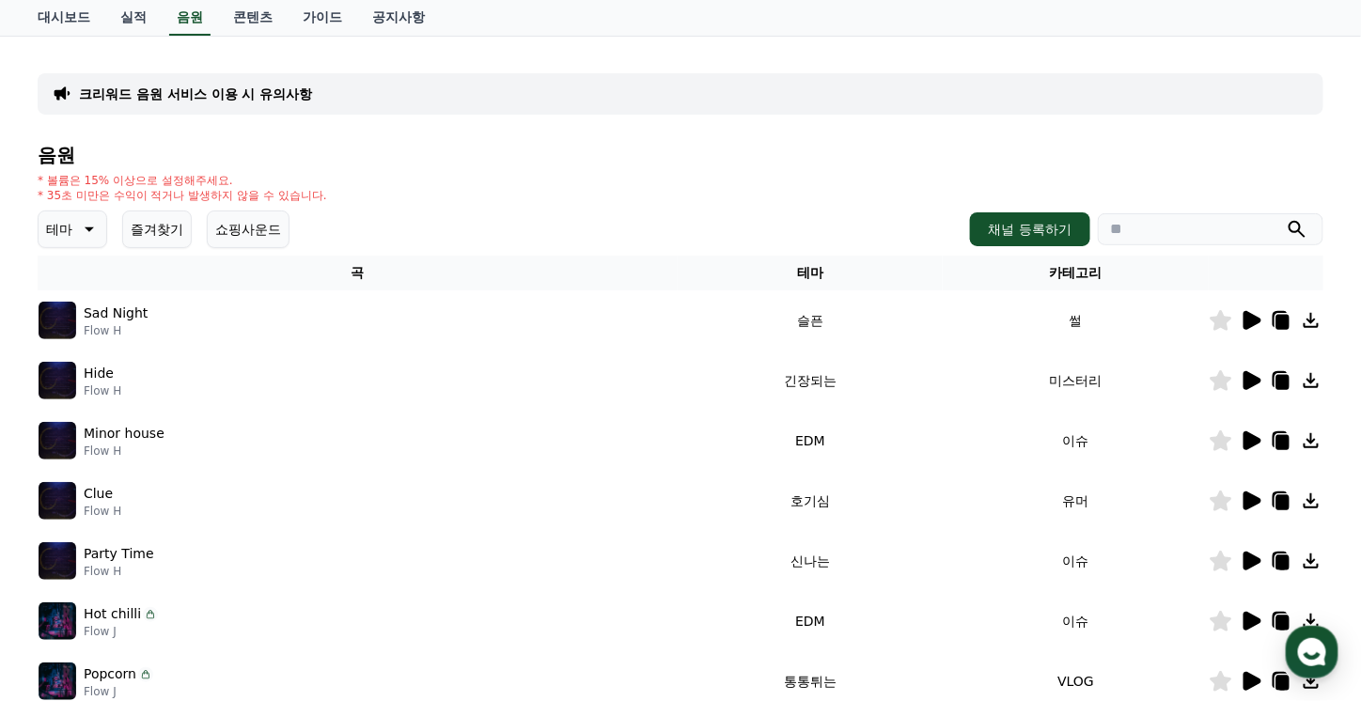
click at [1278, 321] on icon at bounding box center [1283, 322] width 13 height 15
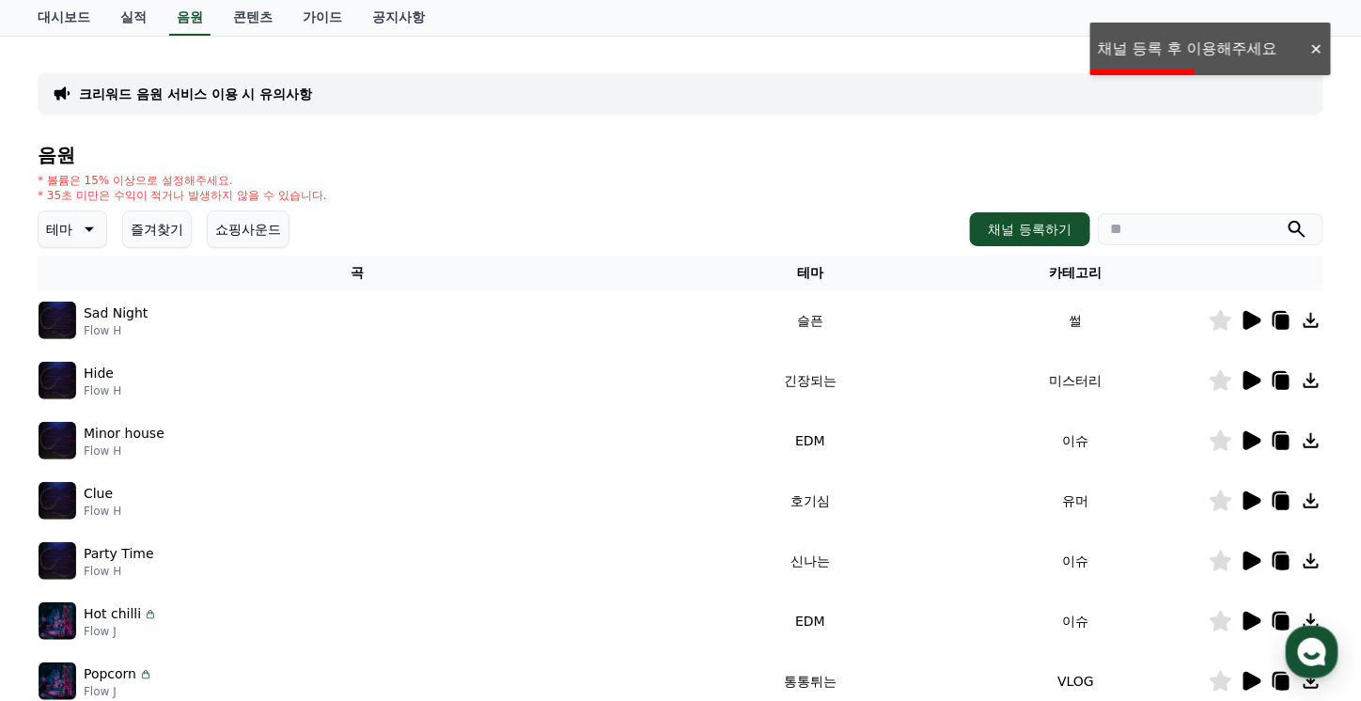
click at [1317, 317] on icon at bounding box center [1311, 320] width 23 height 23
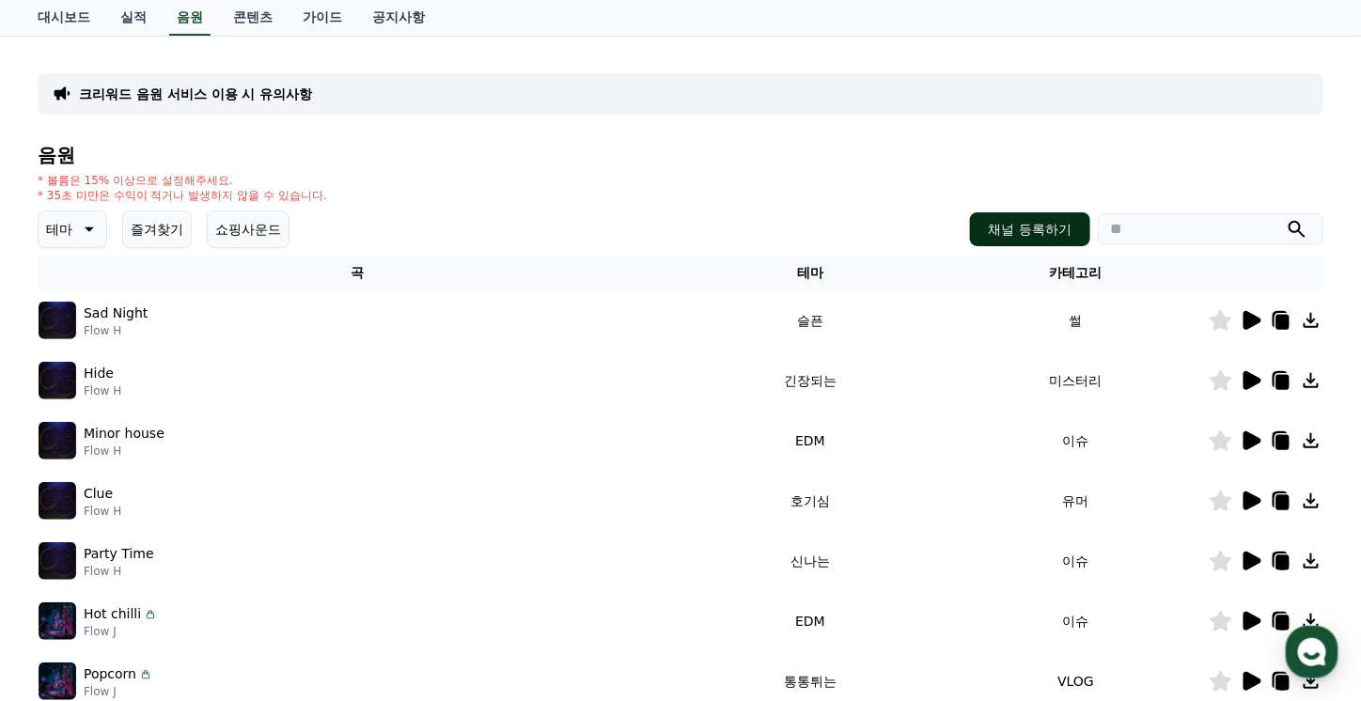
click at [1034, 231] on button "채널 등록하기" at bounding box center [1030, 229] width 120 height 34
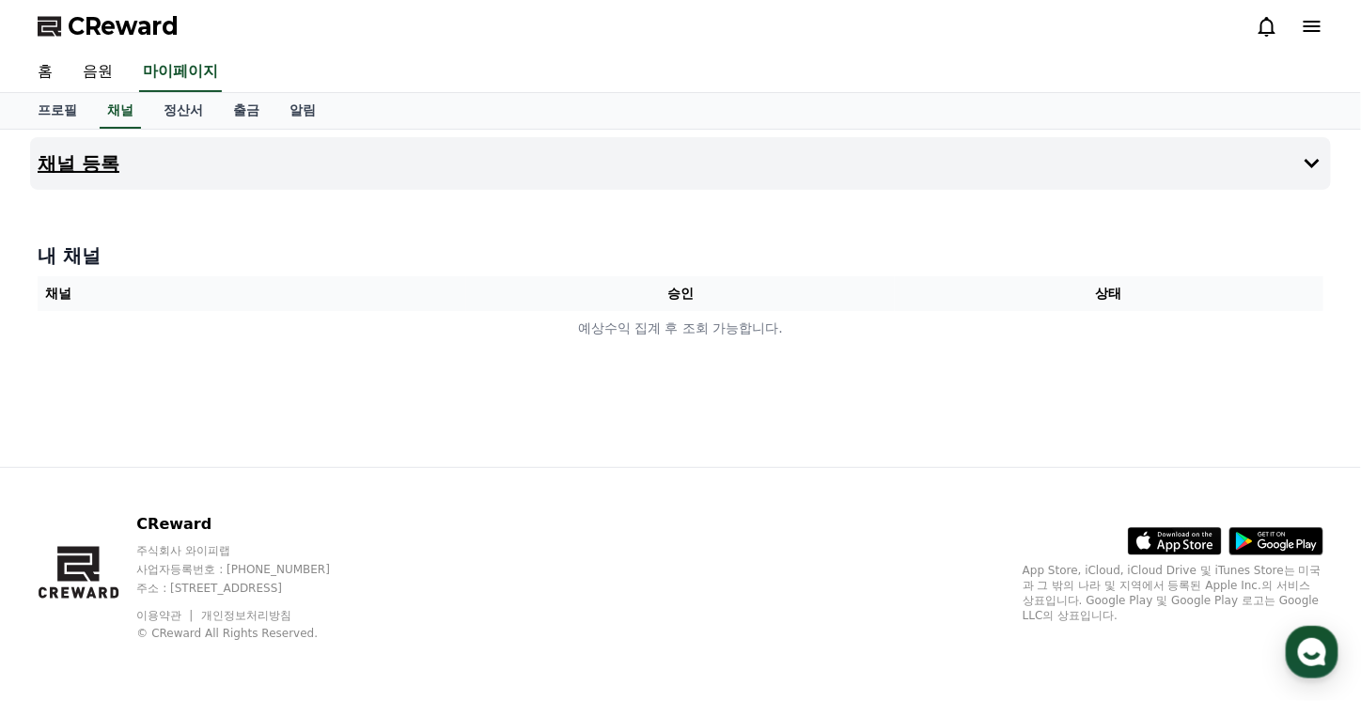
click at [148, 169] on button "채널 등록" at bounding box center [680, 163] width 1301 height 53
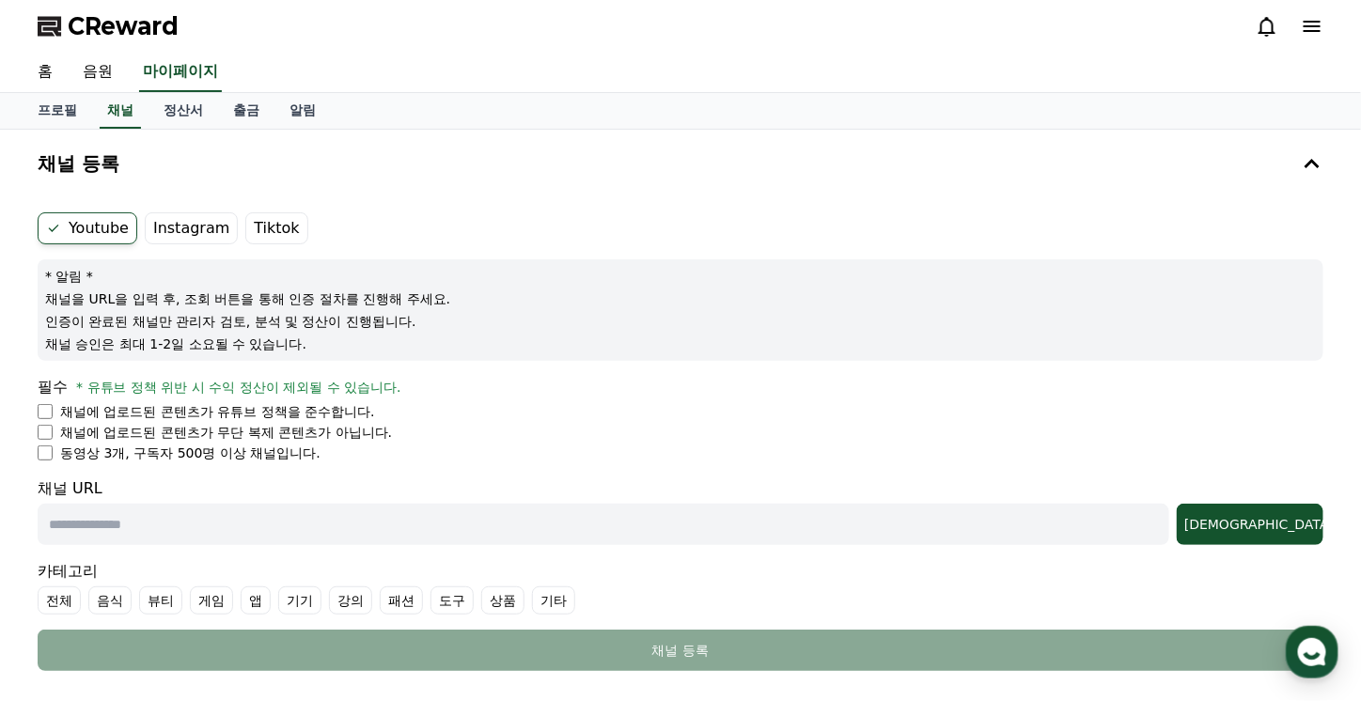
click at [53, 224] on icon at bounding box center [53, 228] width 15 height 15
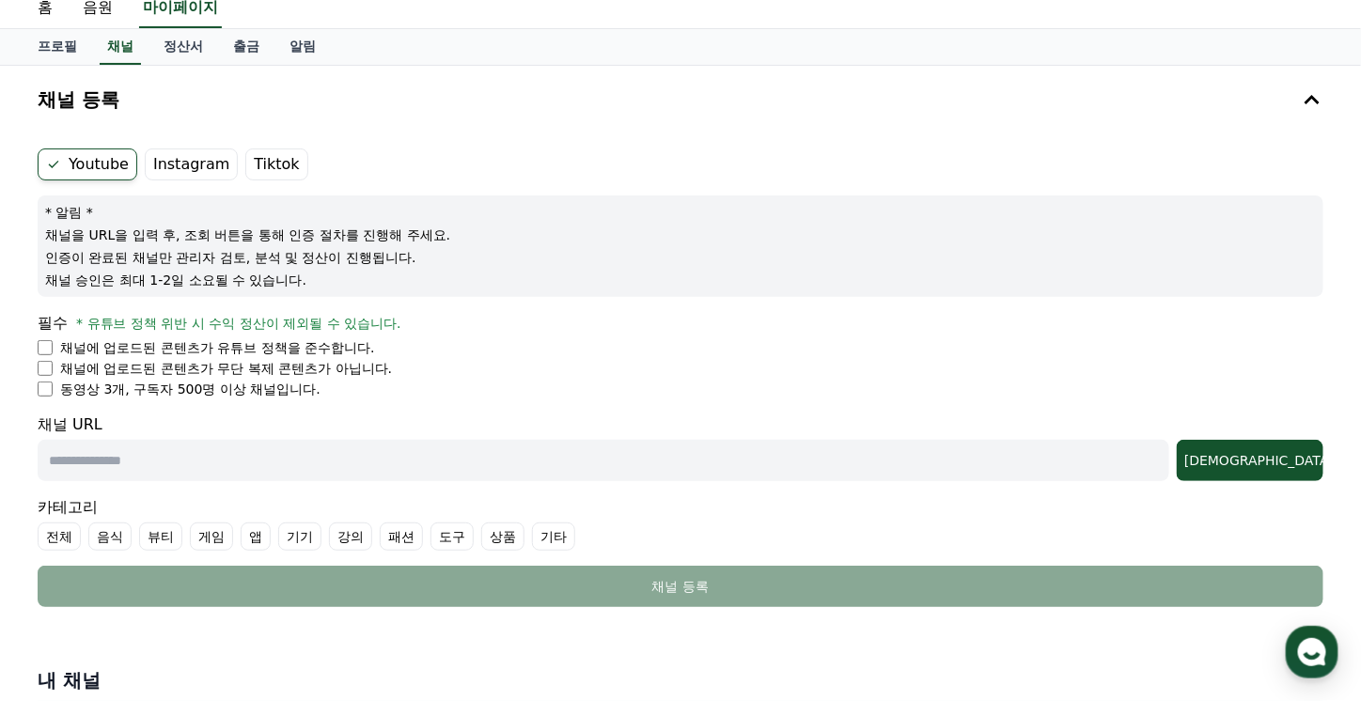
scroll to position [188, 0]
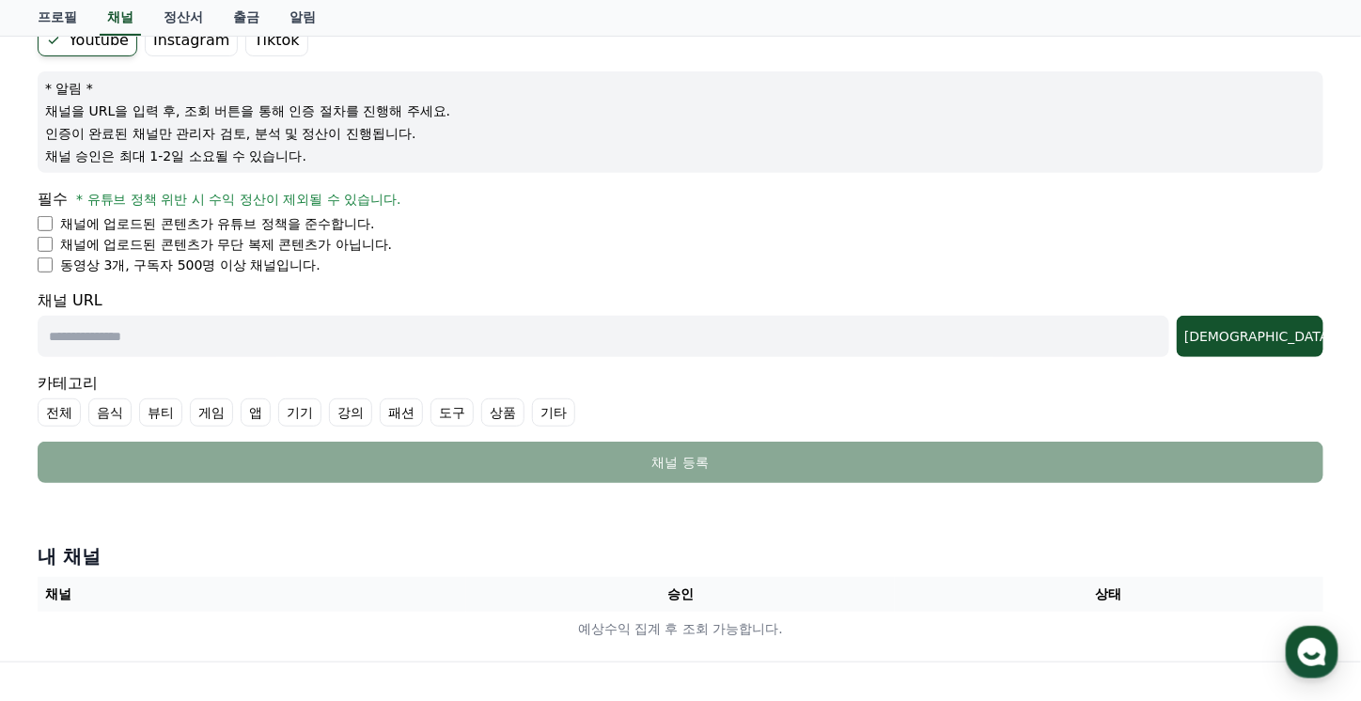
click at [54, 227] on li "채널에 업로드된 콘텐츠가 유튜브 정책을 준수합니다." at bounding box center [681, 223] width 1286 height 19
click at [128, 331] on input "text" at bounding box center [604, 336] width 1132 height 41
paste input "**********"
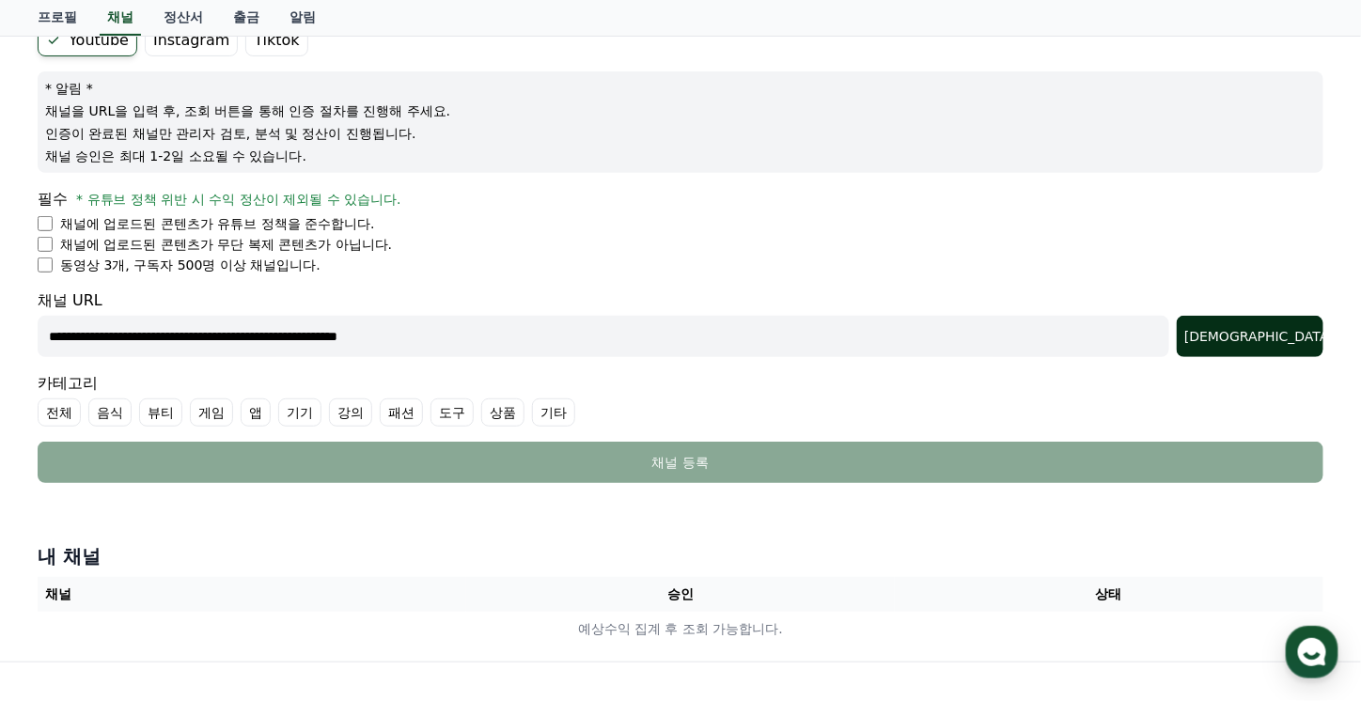
type input "**********"
click at [1283, 322] on button "조회" at bounding box center [1250, 336] width 147 height 41
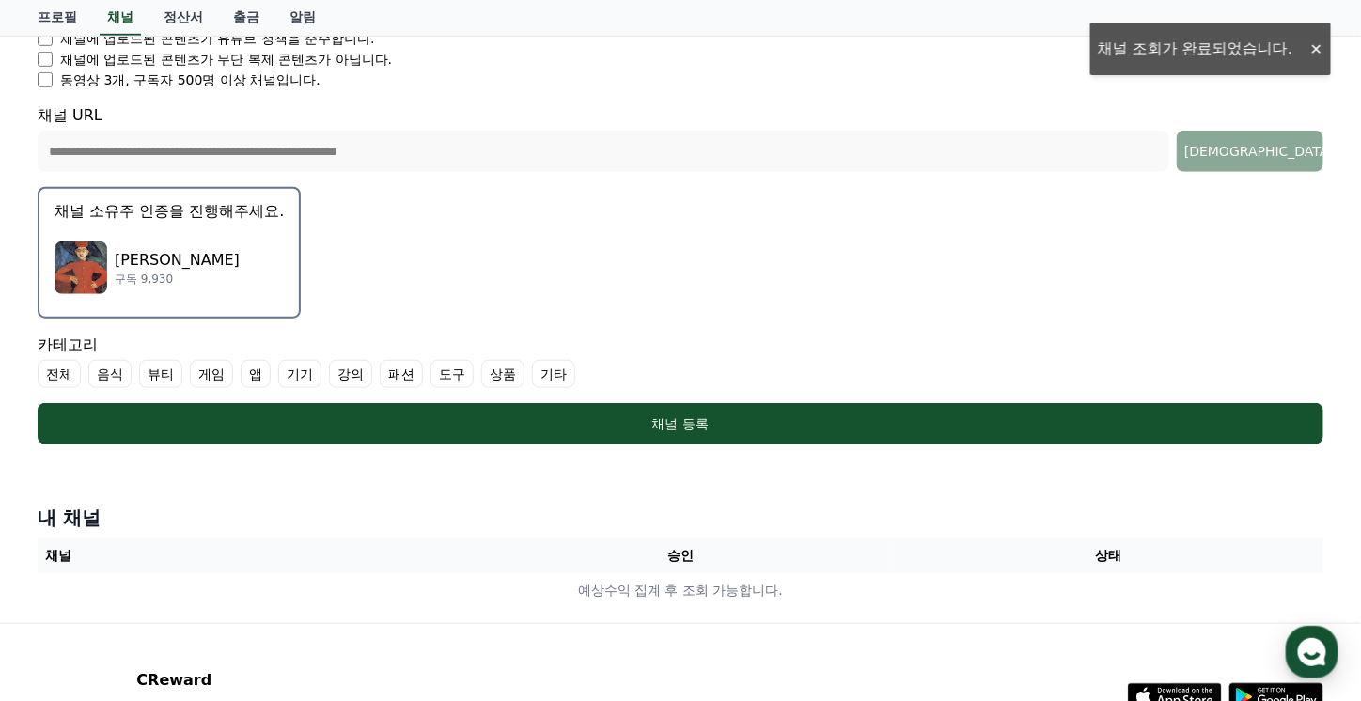
scroll to position [376, 0]
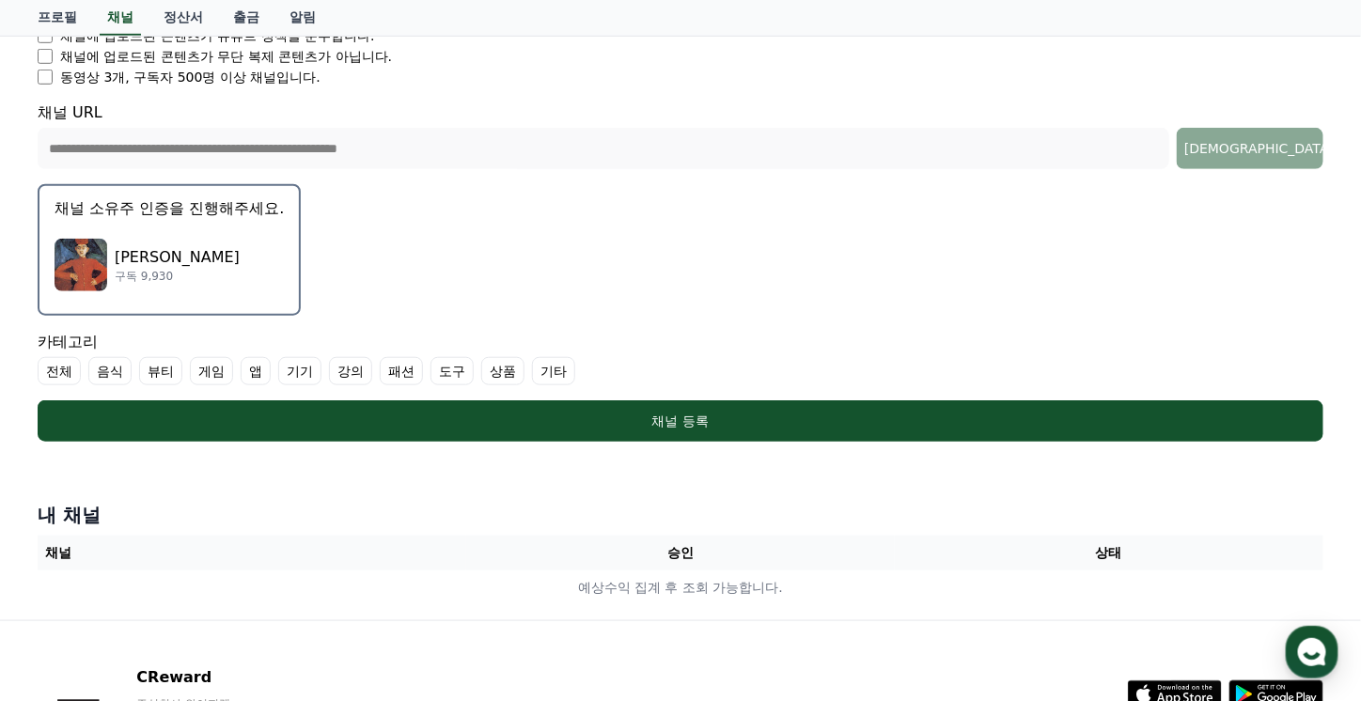
click at [180, 206] on p "채널 소유주 인증을 진행해주세요." at bounding box center [169, 208] width 229 height 23
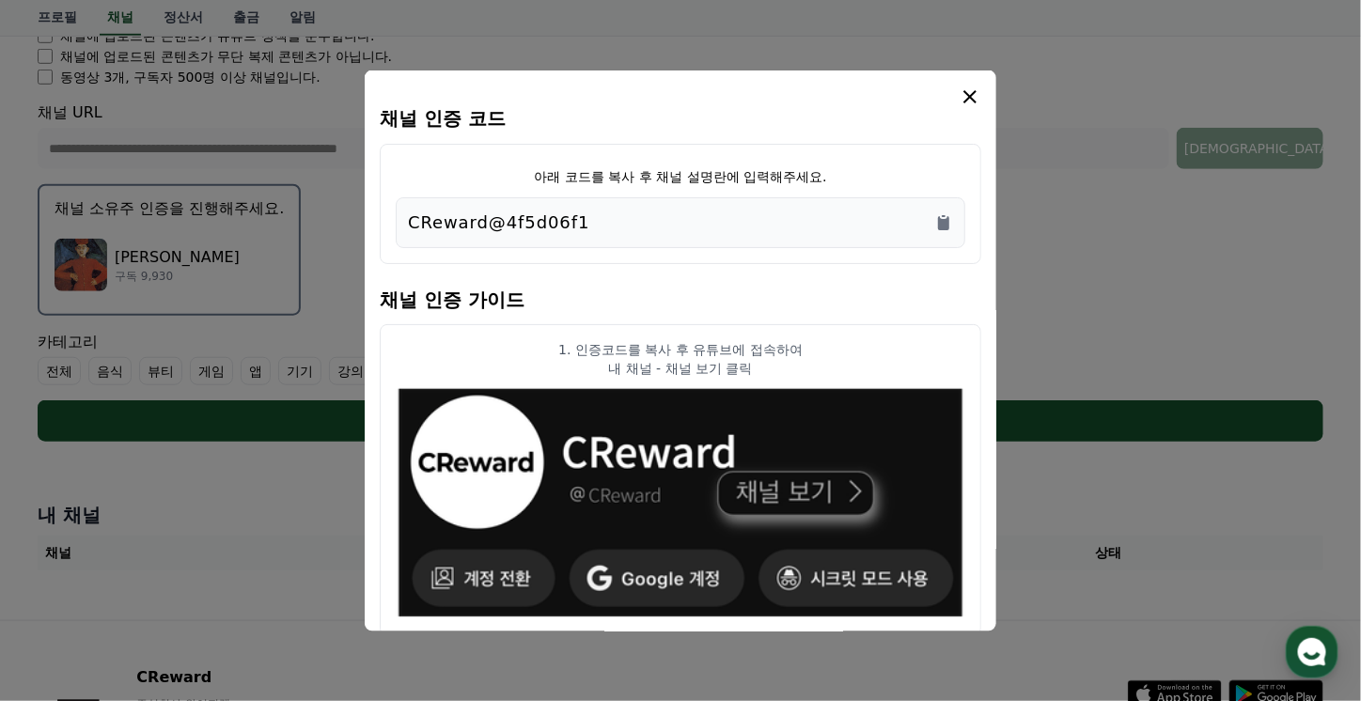
click at [613, 216] on div "CReward@4f5d06f1" at bounding box center [680, 223] width 545 height 26
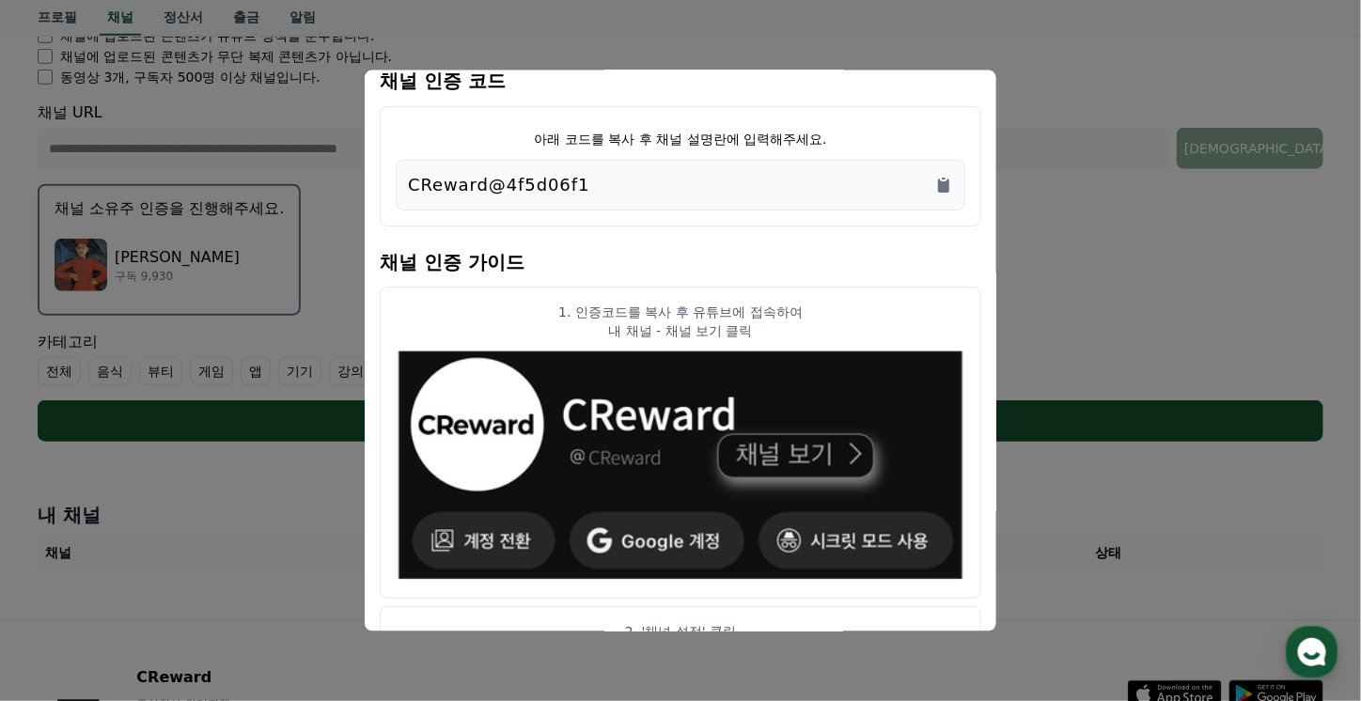
scroll to position [0, 0]
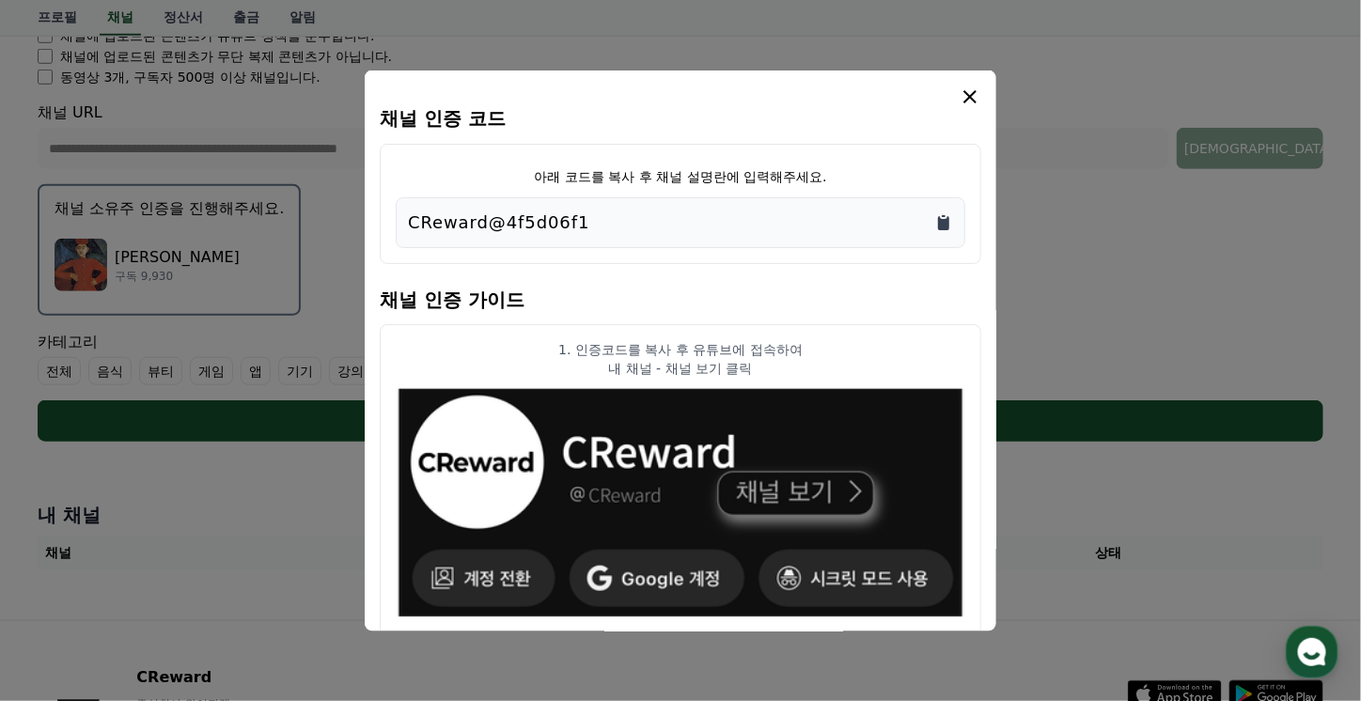
click at [943, 216] on icon "Copy to clipboard" at bounding box center [943, 222] width 19 height 19
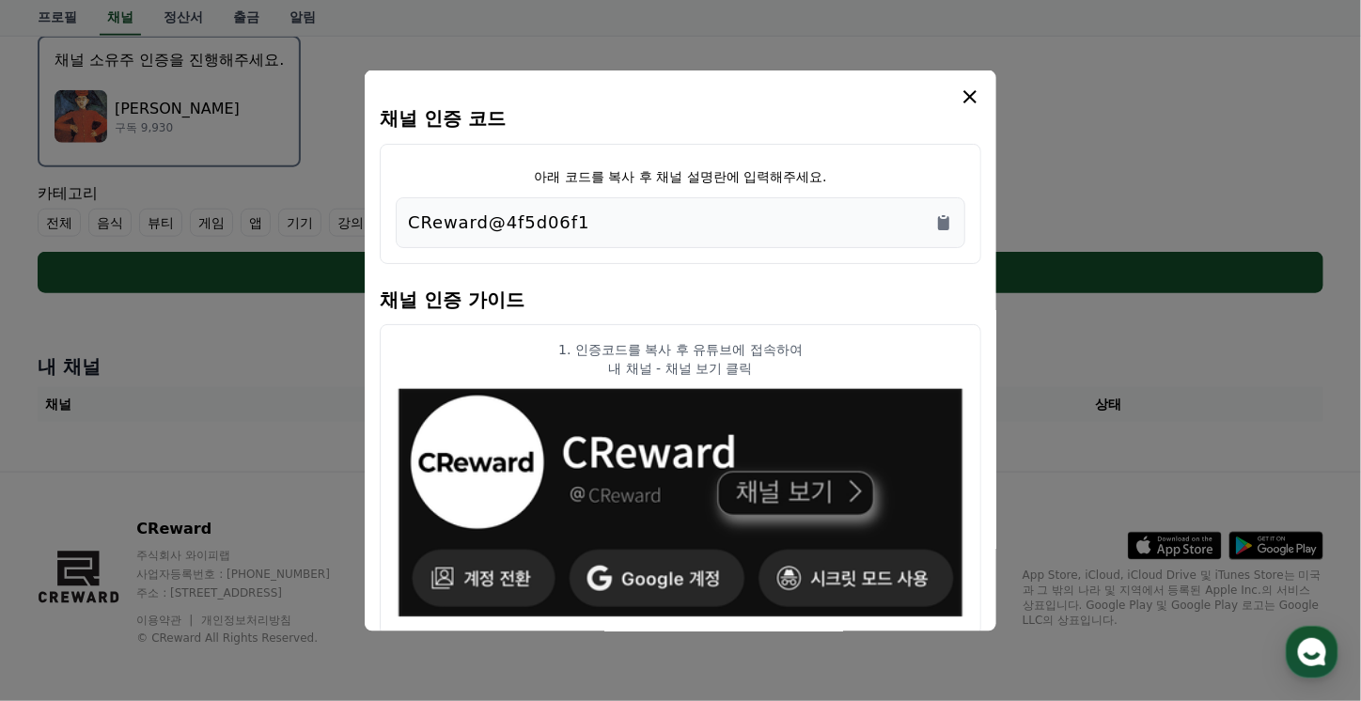
click at [966, 95] on icon "modal" at bounding box center [970, 97] width 23 height 23
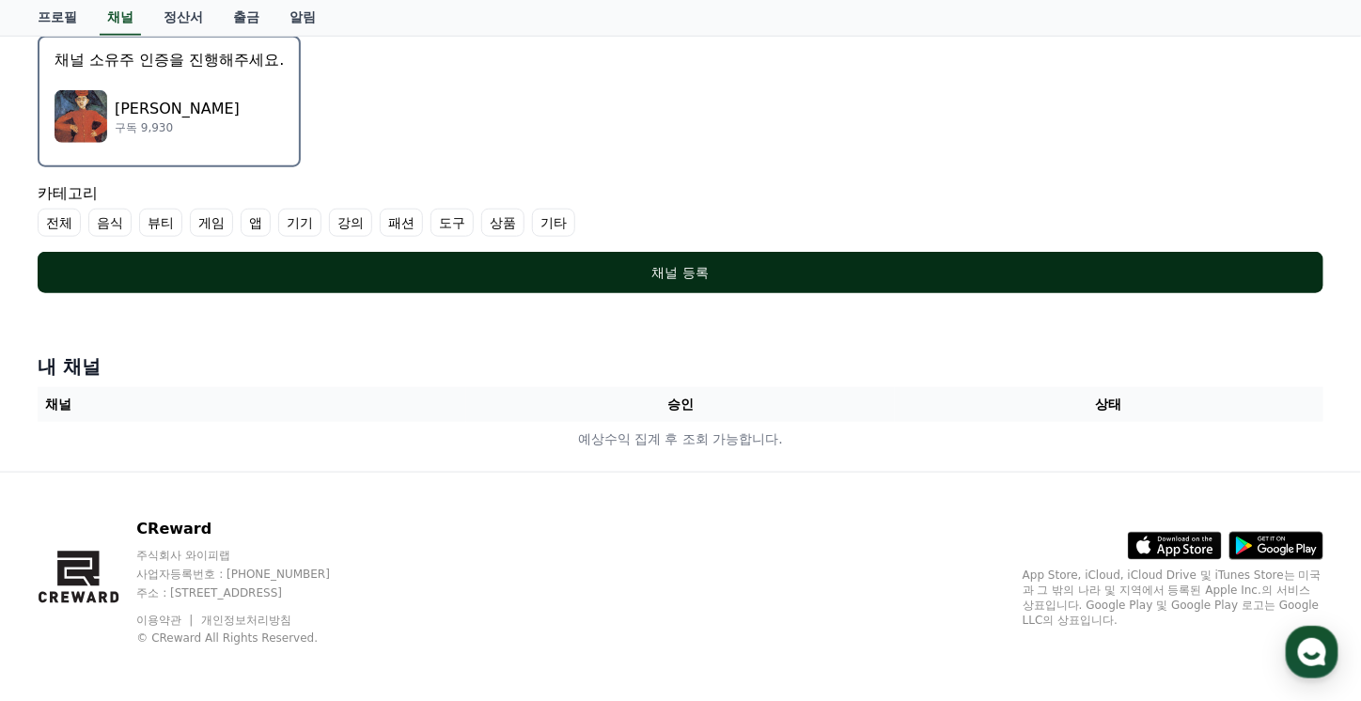
scroll to position [431, 0]
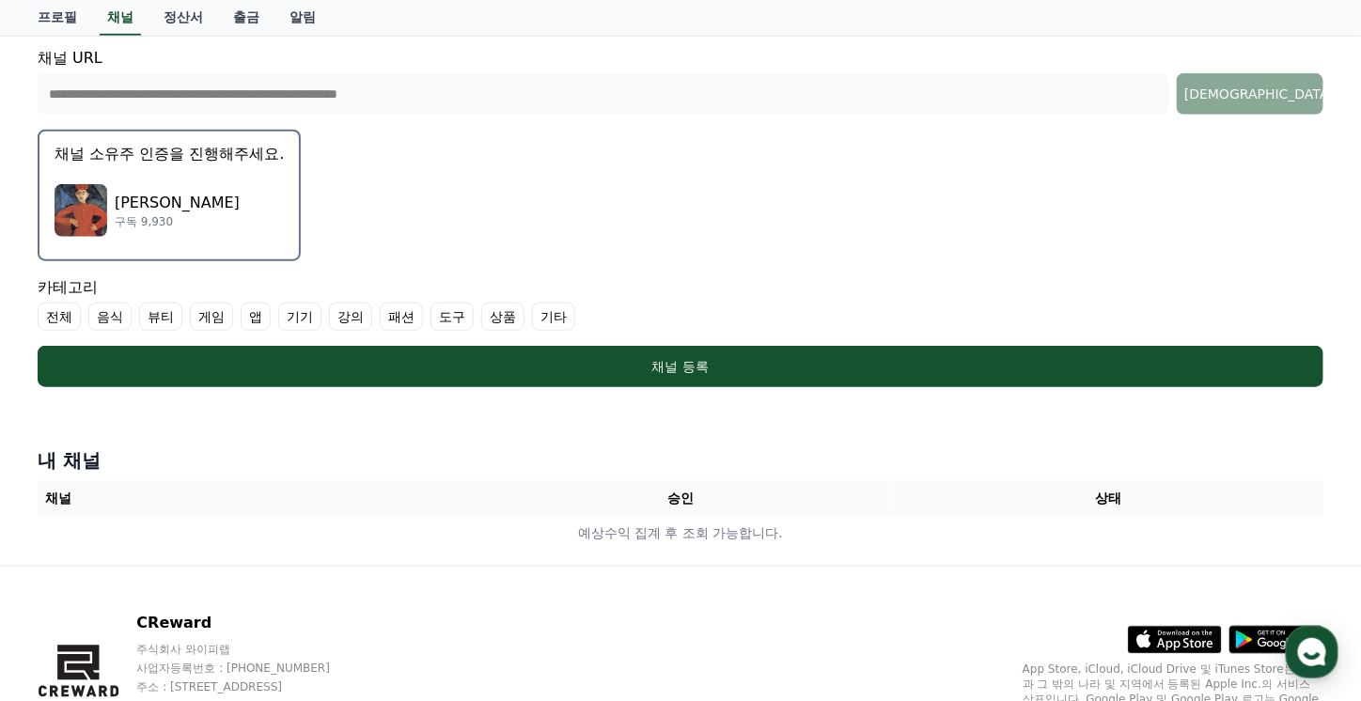
click at [59, 314] on label "전체" at bounding box center [59, 317] width 43 height 28
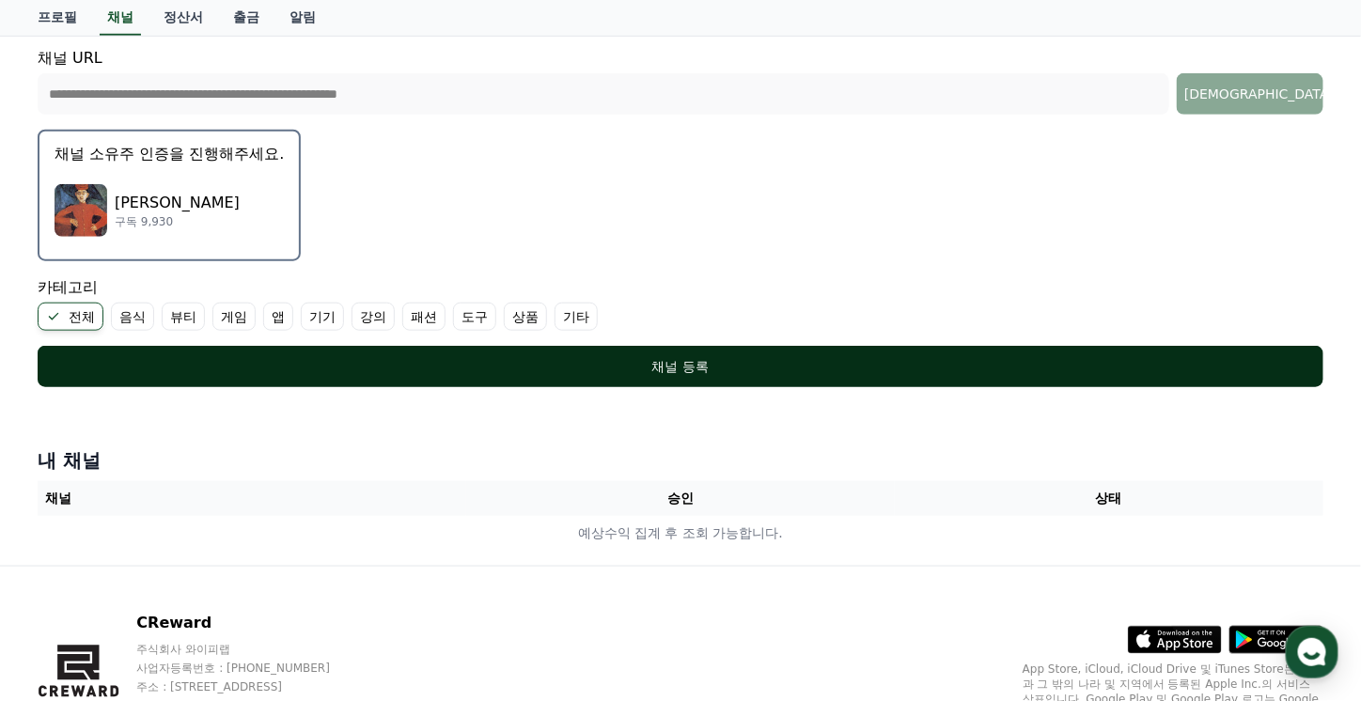
click at [681, 368] on div "채널 등록" at bounding box center [680, 366] width 1211 height 19
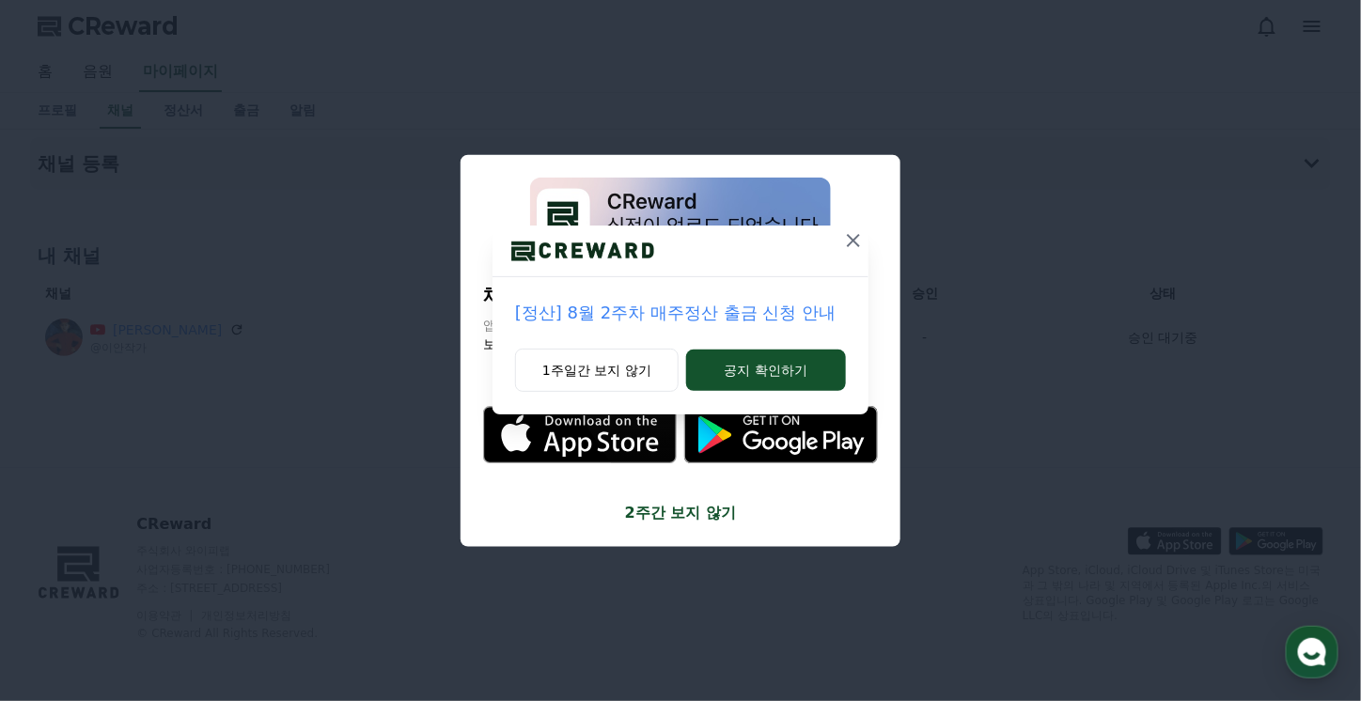
click at [852, 238] on icon at bounding box center [853, 240] width 13 height 13
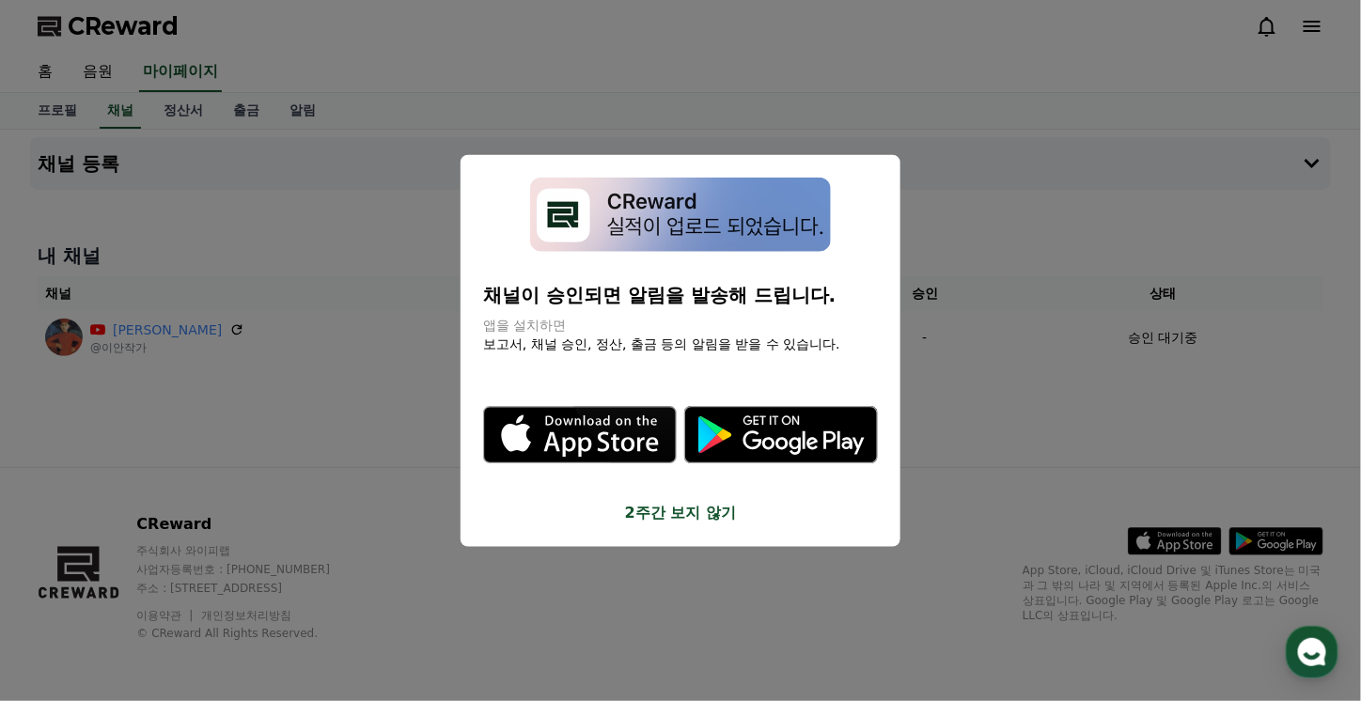
click at [1029, 199] on button "close modal" at bounding box center [680, 350] width 1361 height 701
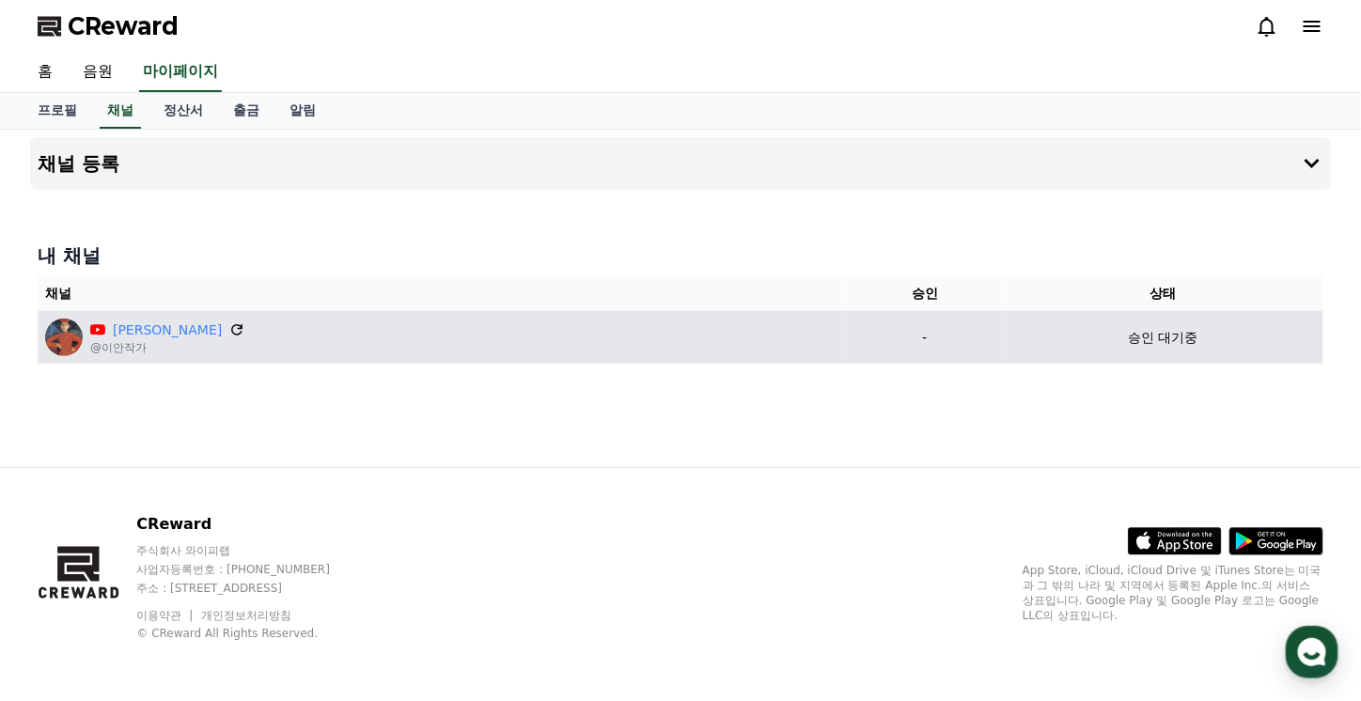
click at [228, 330] on icon at bounding box center [236, 329] width 17 height 17
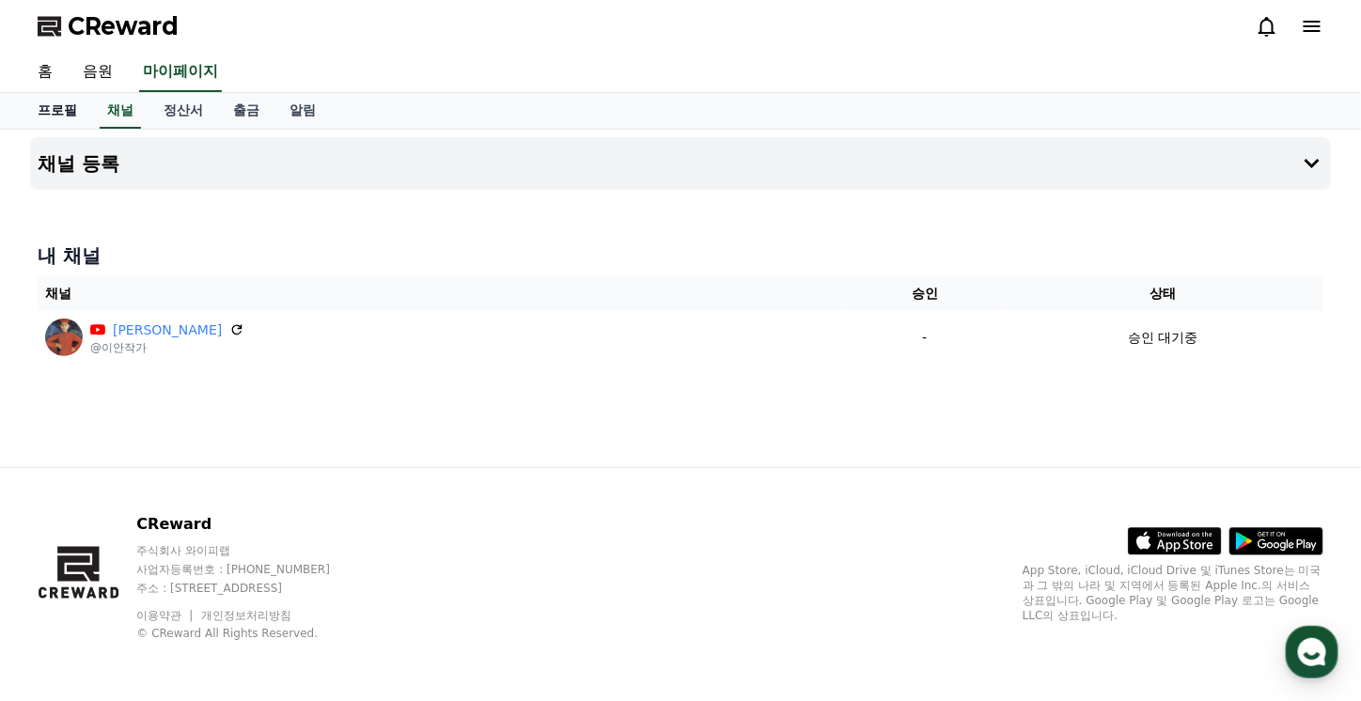
click at [63, 110] on link "프로필" at bounding box center [58, 111] width 70 height 36
select select "**********"
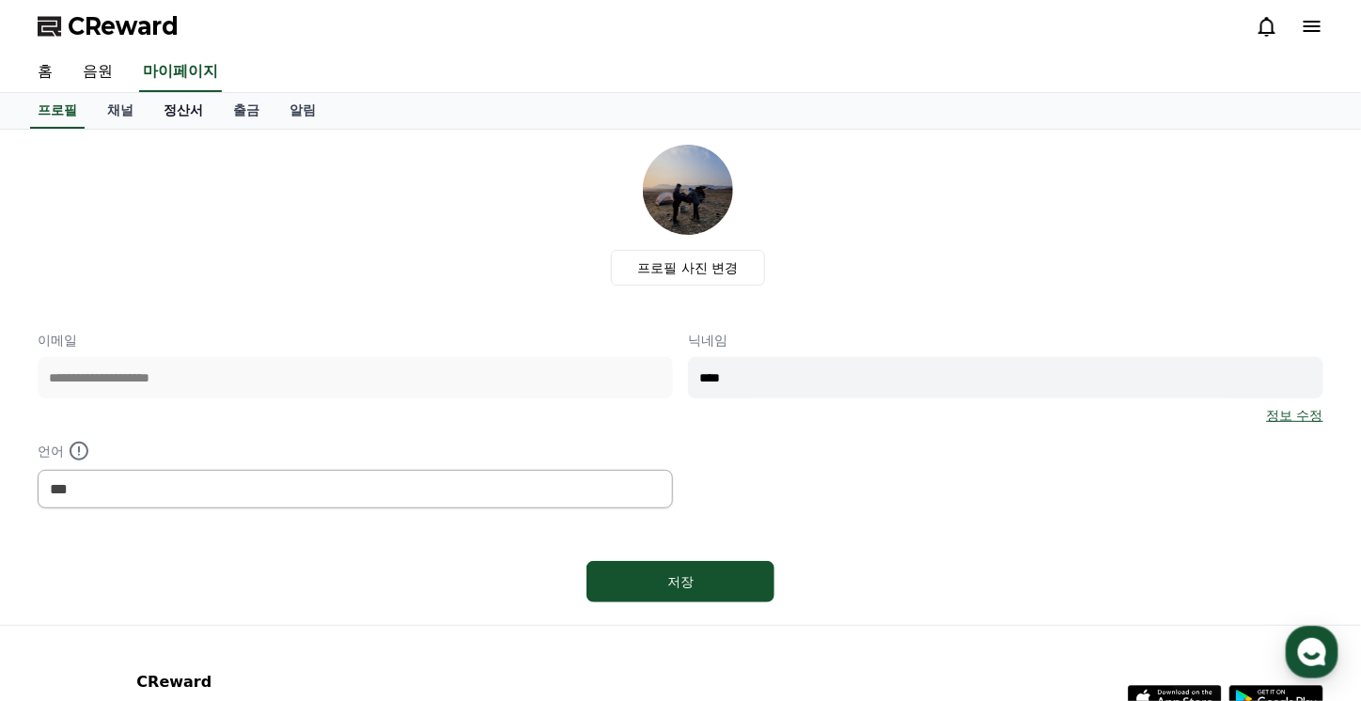
click at [188, 110] on link "정산서" at bounding box center [184, 111] width 70 height 36
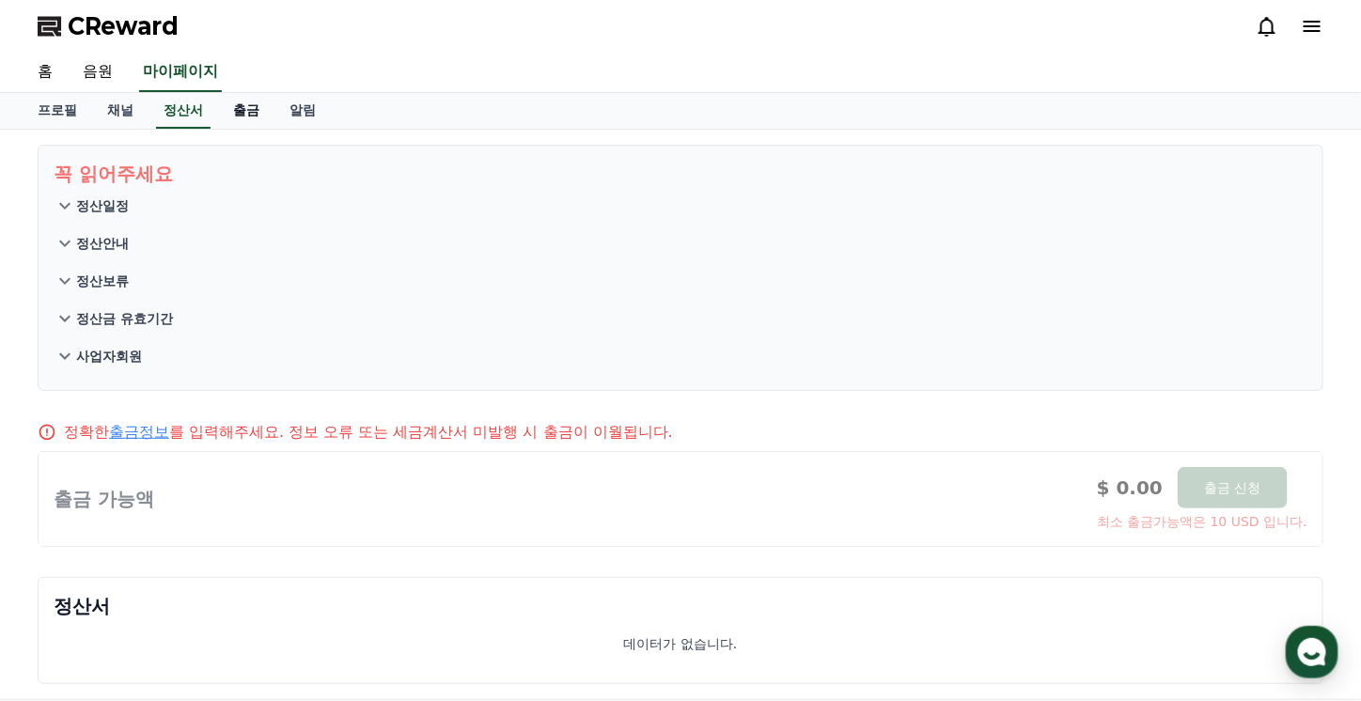
click at [252, 110] on link "출금" at bounding box center [246, 111] width 56 height 36
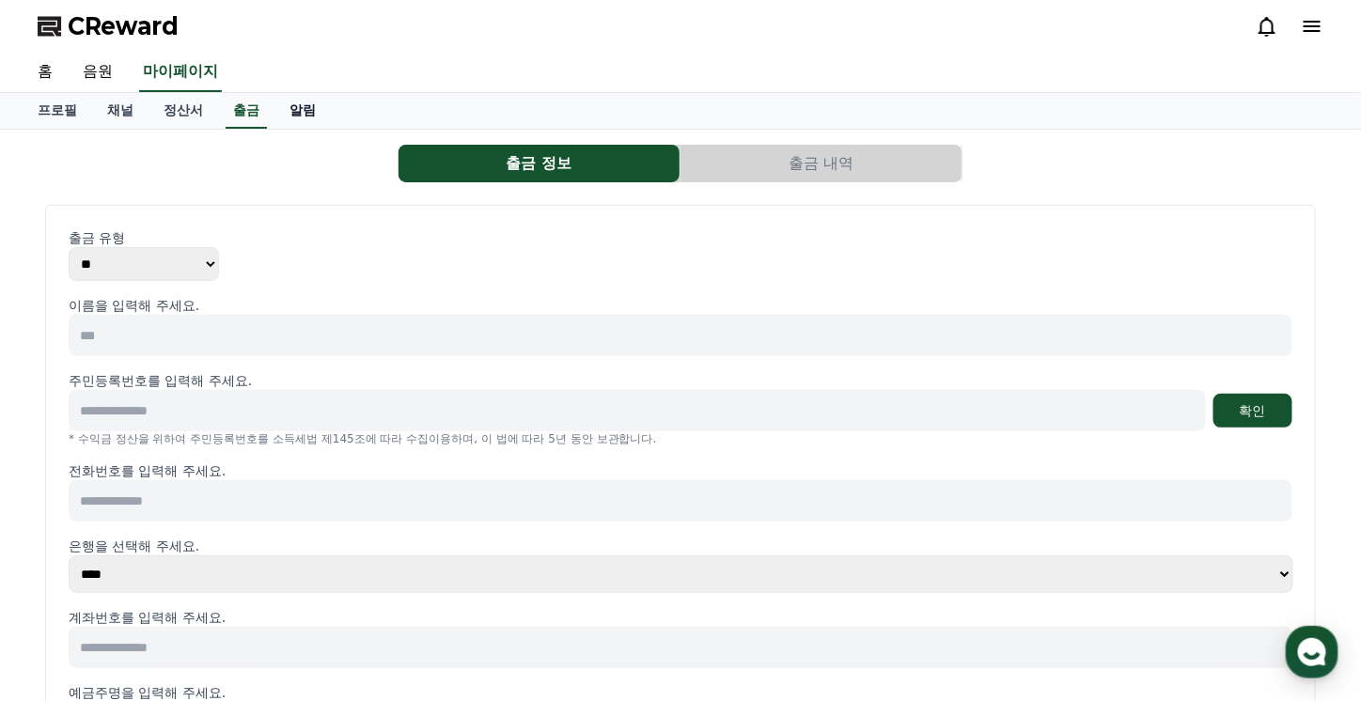
click at [297, 105] on link "알림" at bounding box center [302, 111] width 56 height 36
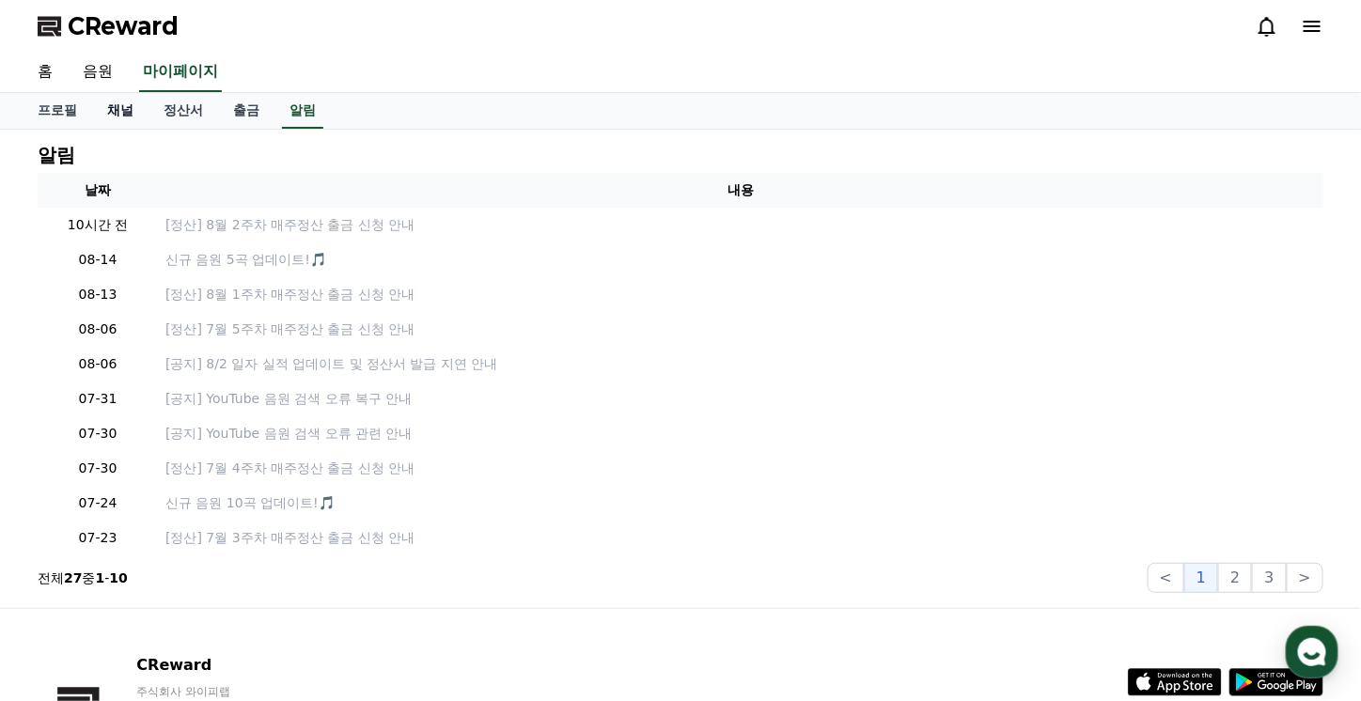
click at [124, 112] on link "채널" at bounding box center [120, 111] width 56 height 36
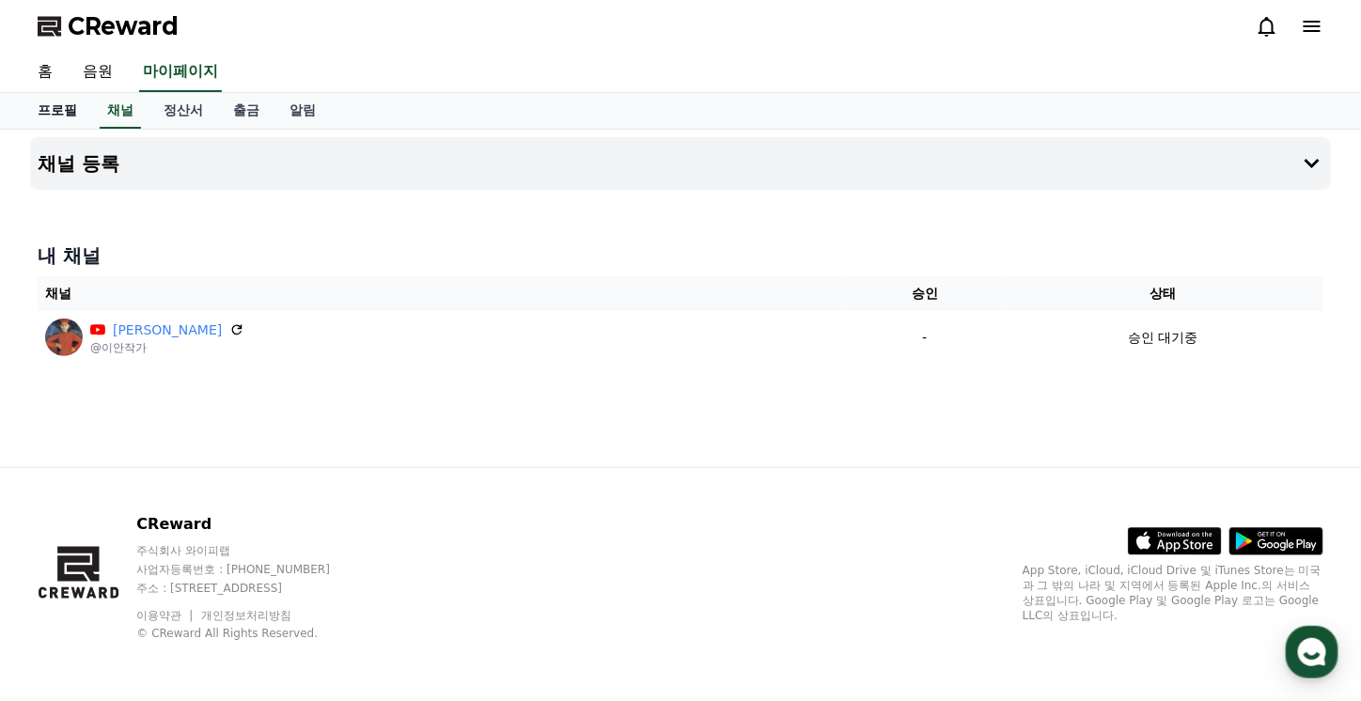
click at [69, 112] on link "프로필" at bounding box center [58, 111] width 70 height 36
select select "**********"
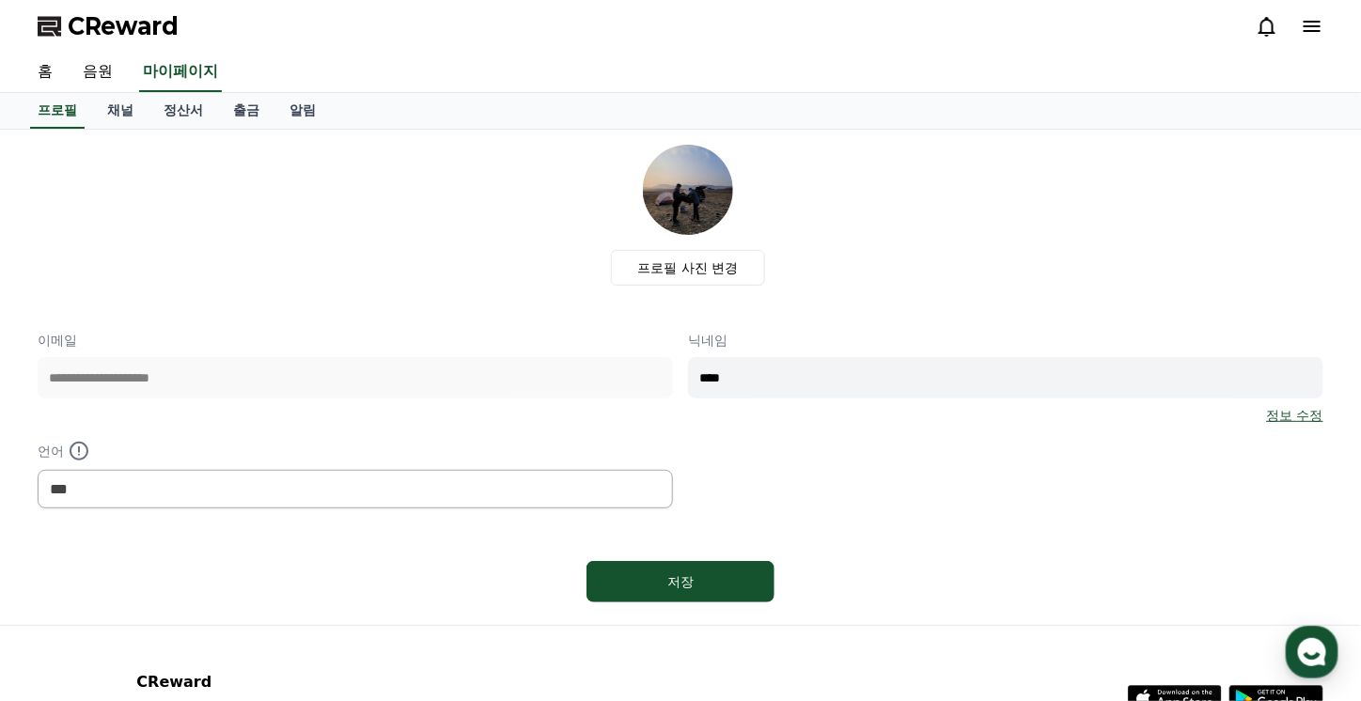
click at [106, 22] on span "CReward" at bounding box center [123, 26] width 111 height 30
